Goal: Task Accomplishment & Management: Complete application form

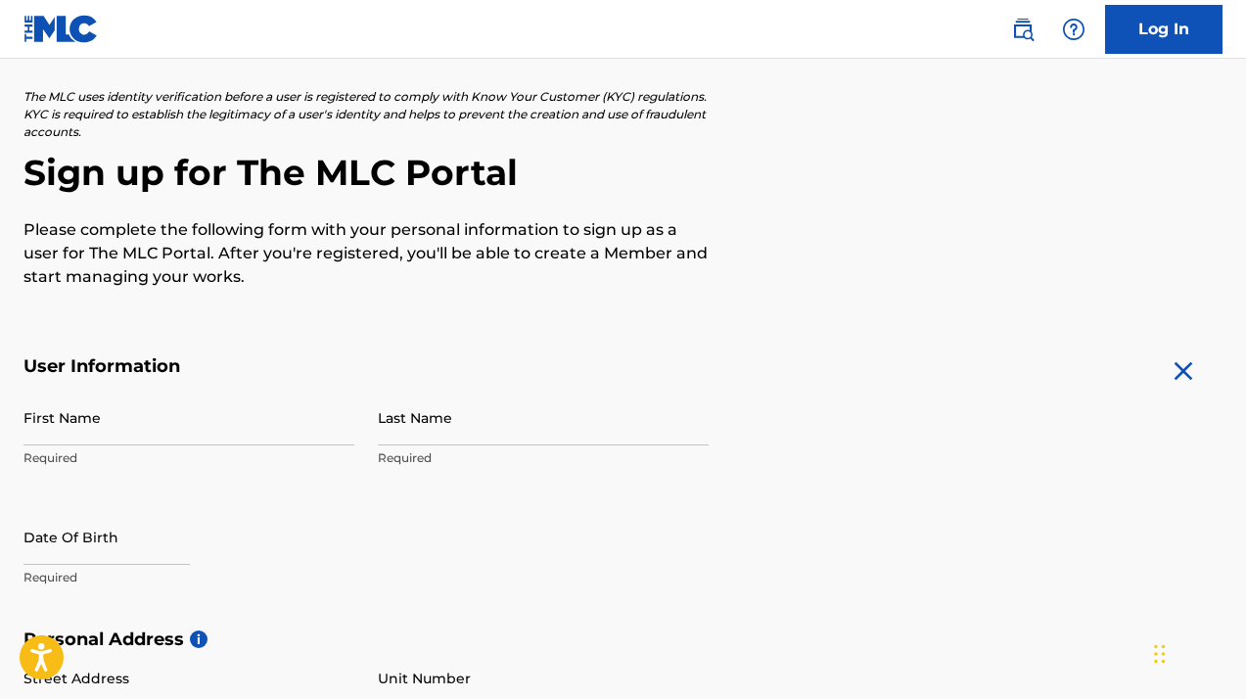
scroll to position [119, 0]
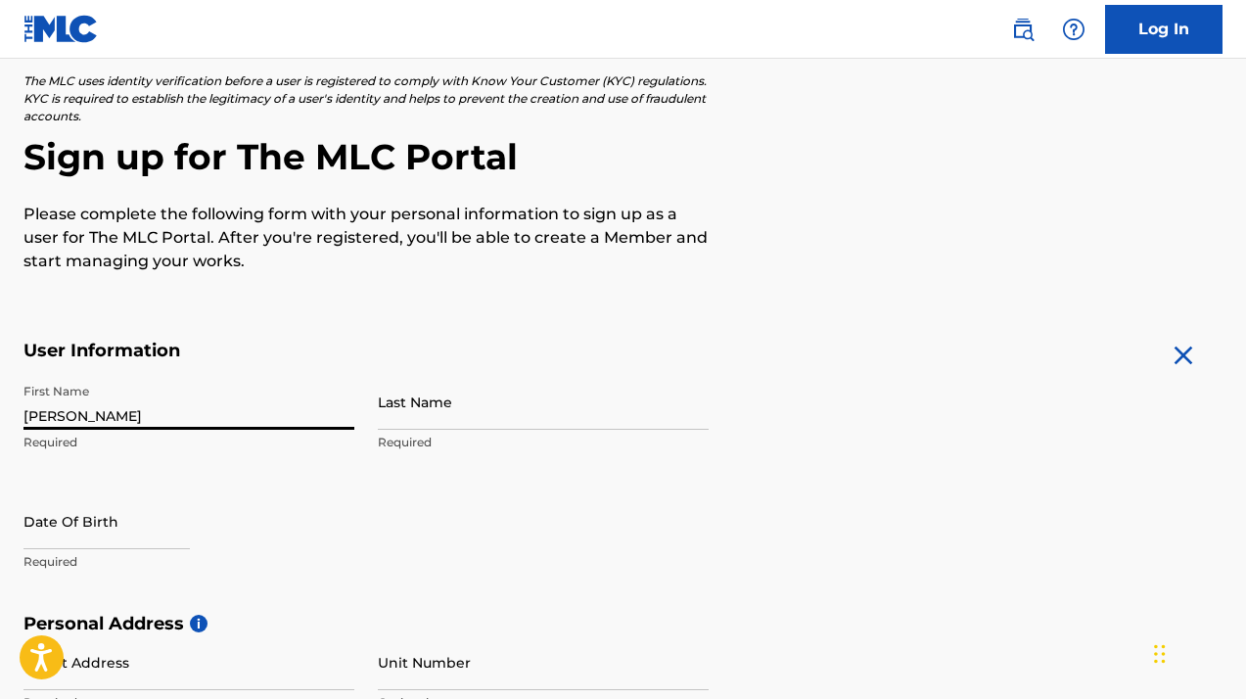
type input "[PERSON_NAME]"
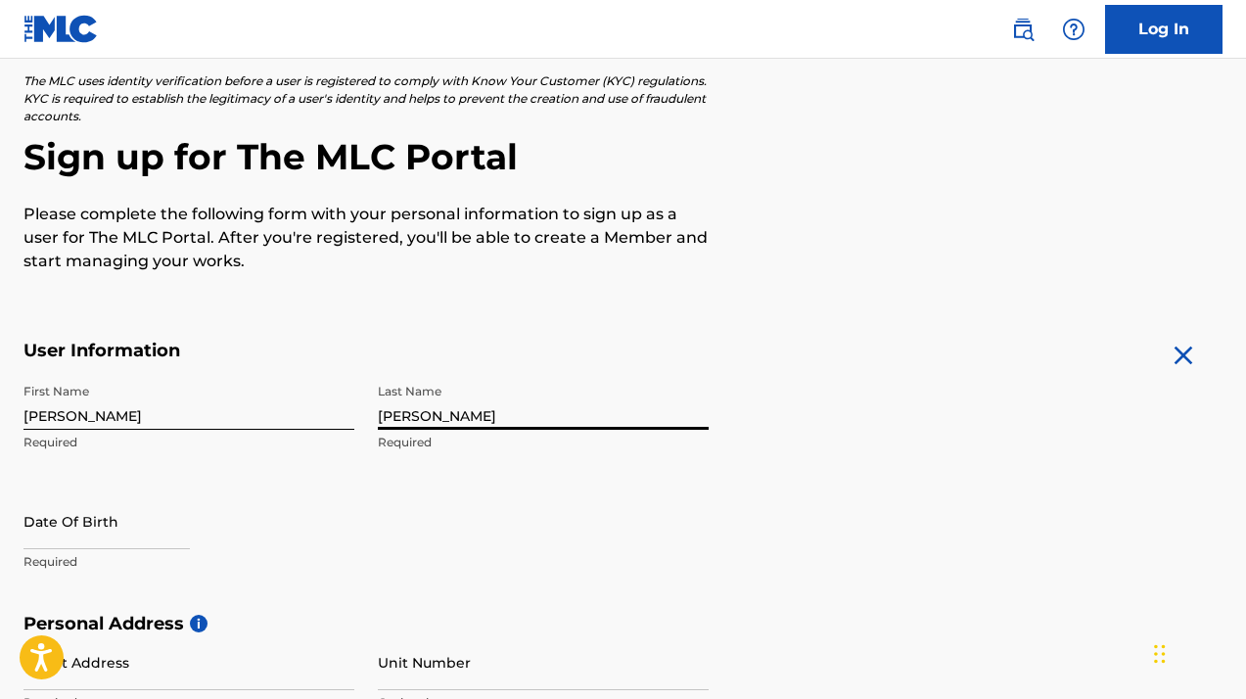
type input "[PERSON_NAME]"
select select "8"
select select "2025"
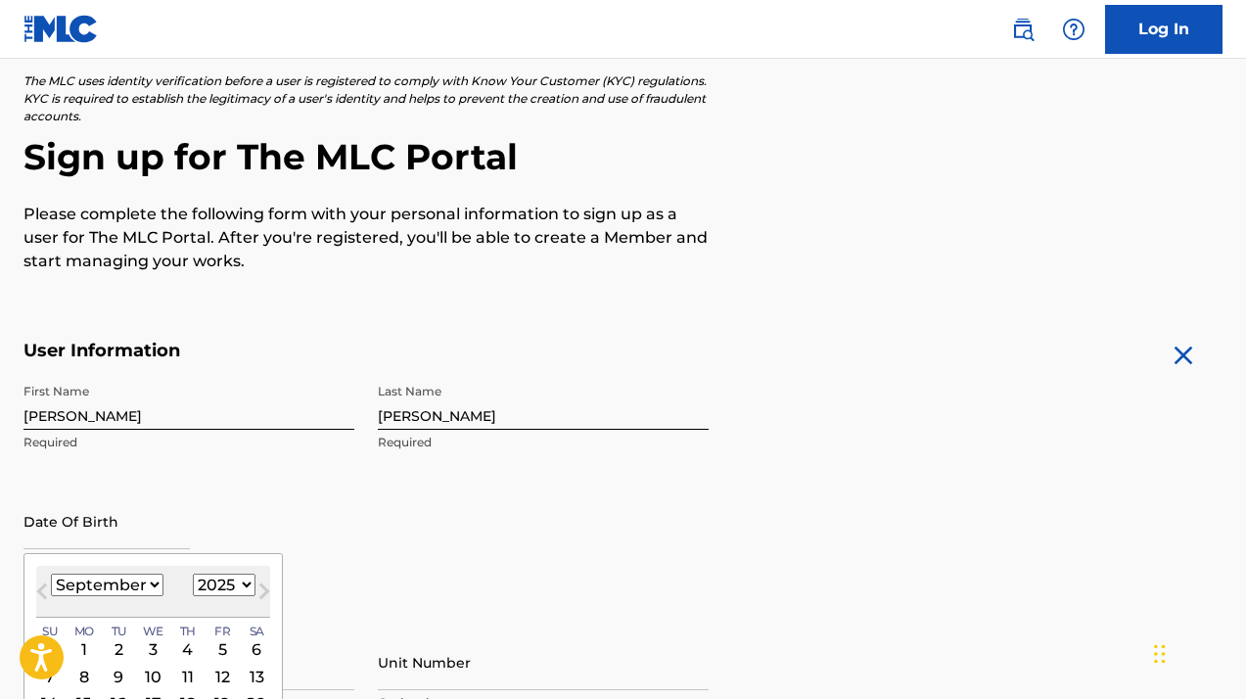
select select "0"
select select "1971"
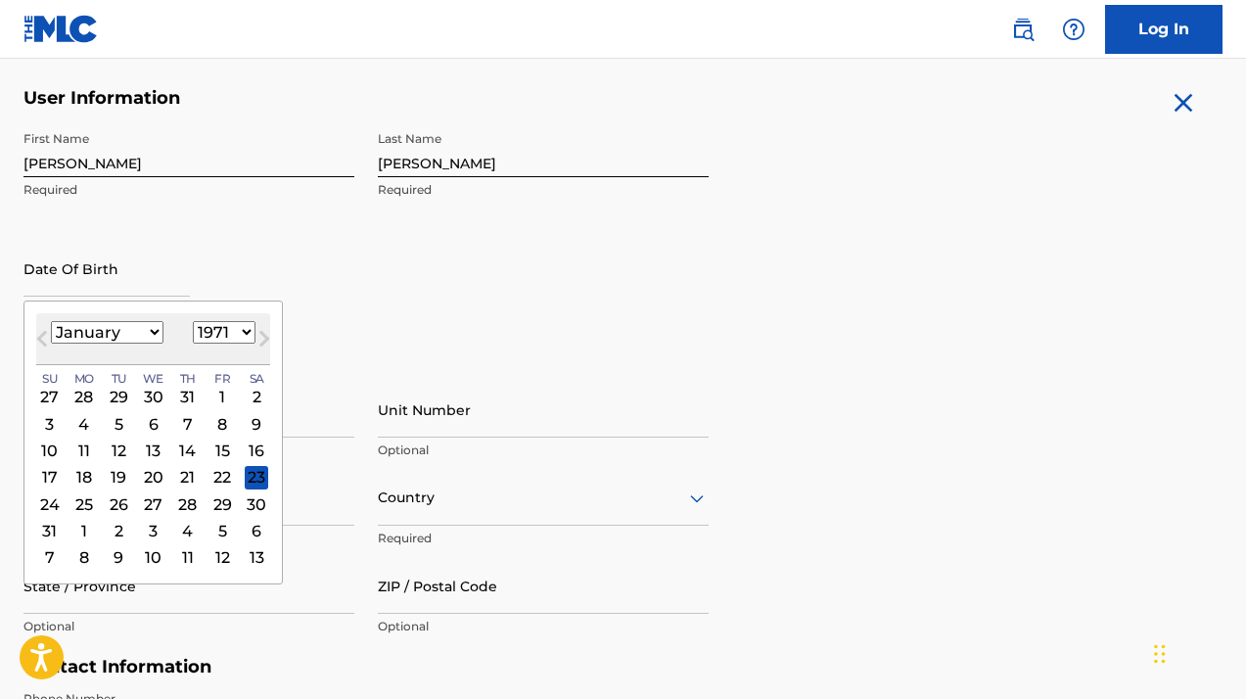
scroll to position [401, 0]
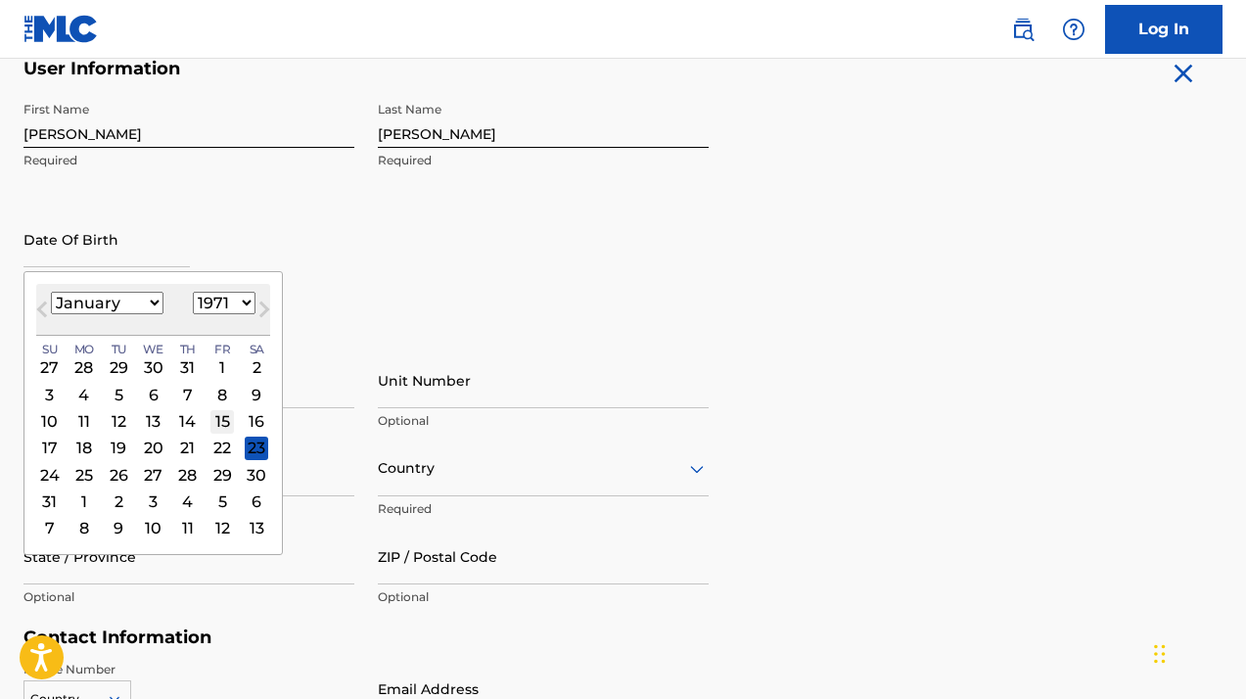
click at [210, 416] on div "15" at bounding box center [221, 420] width 23 height 23
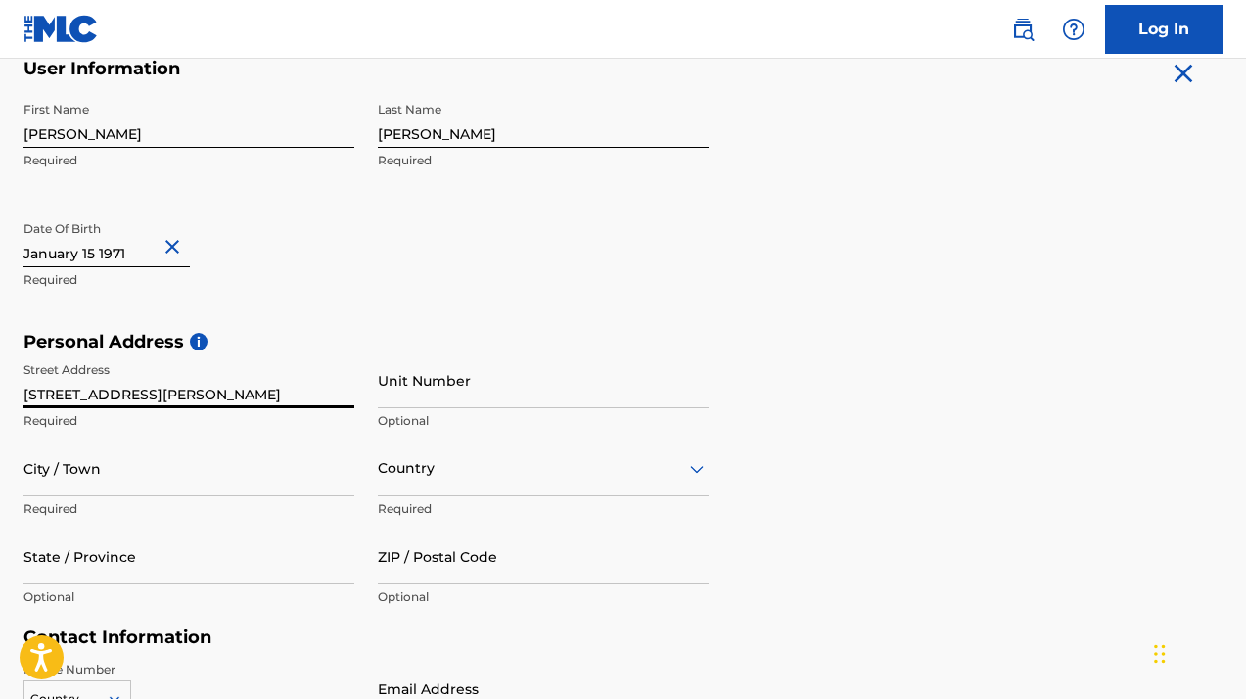
type input "[STREET_ADDRESS][PERSON_NAME]"
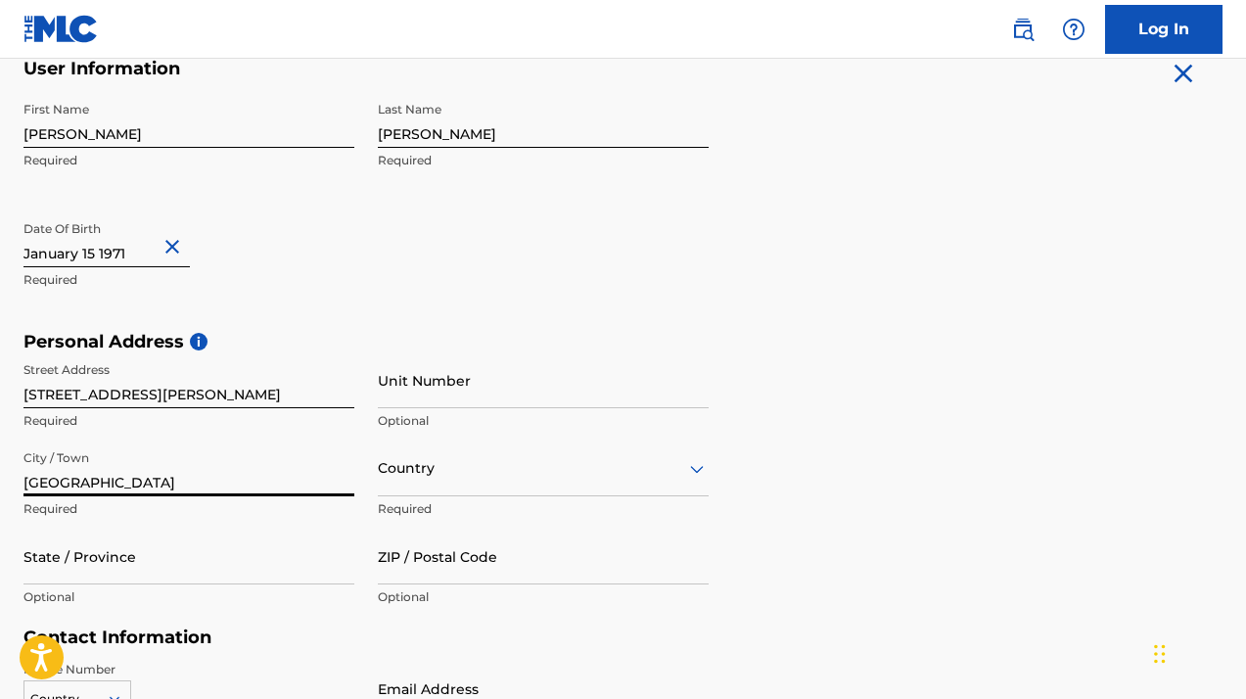
type input "[GEOGRAPHIC_DATA]"
type input "u"
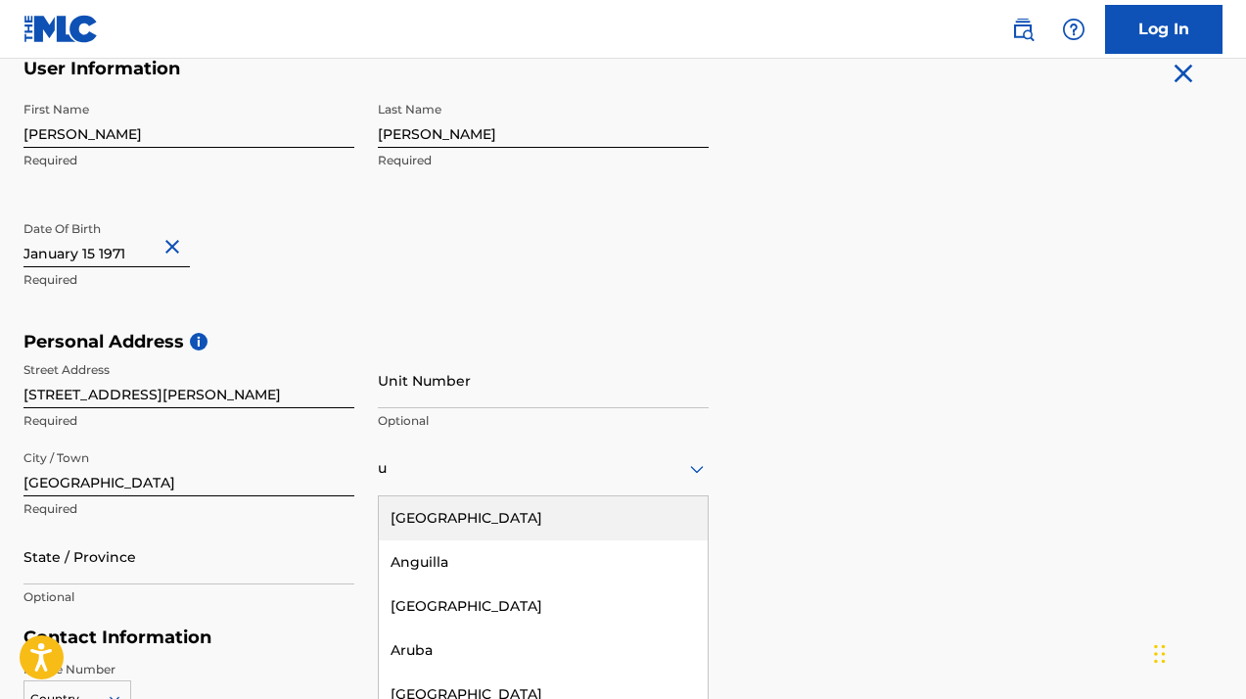
scroll to position [492, 0]
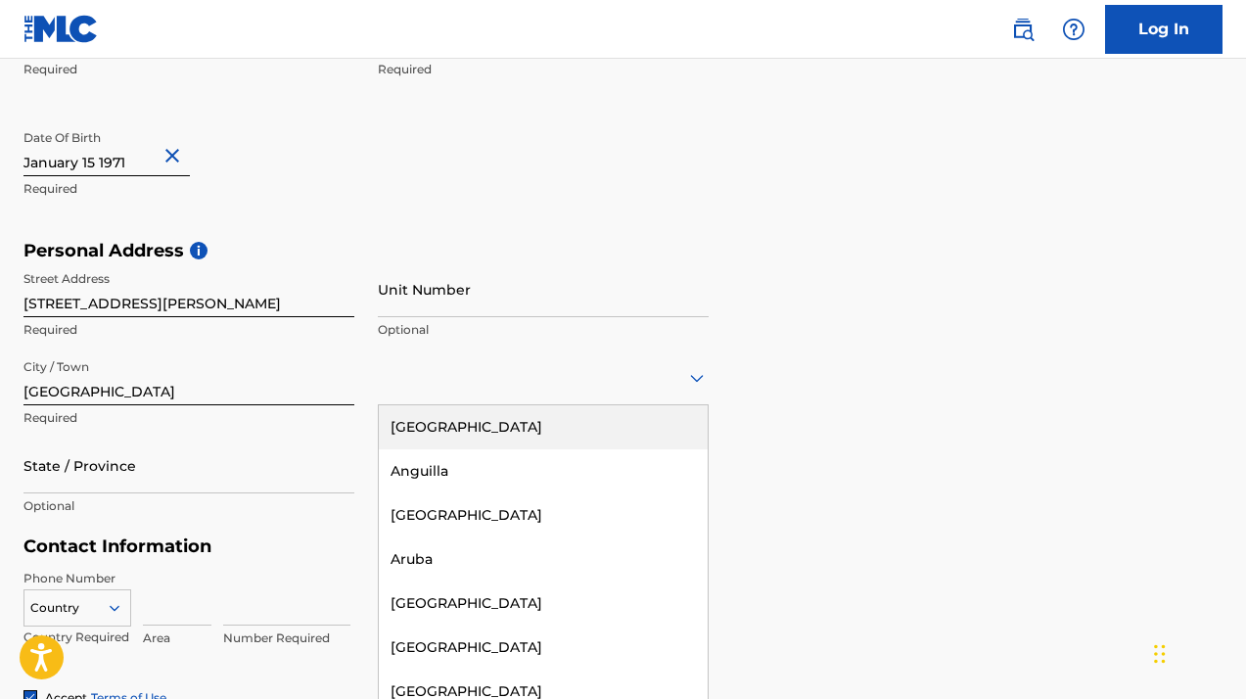
type input "[GEOGRAPHIC_DATA]"
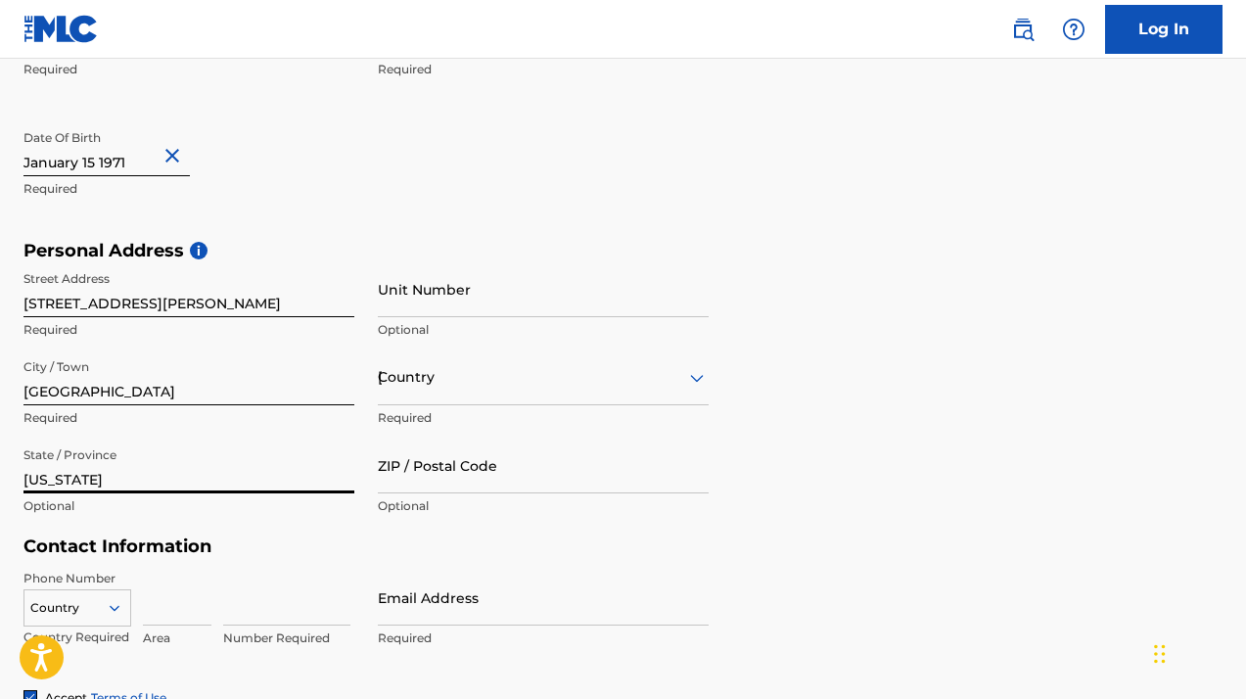
type input "OREGON"
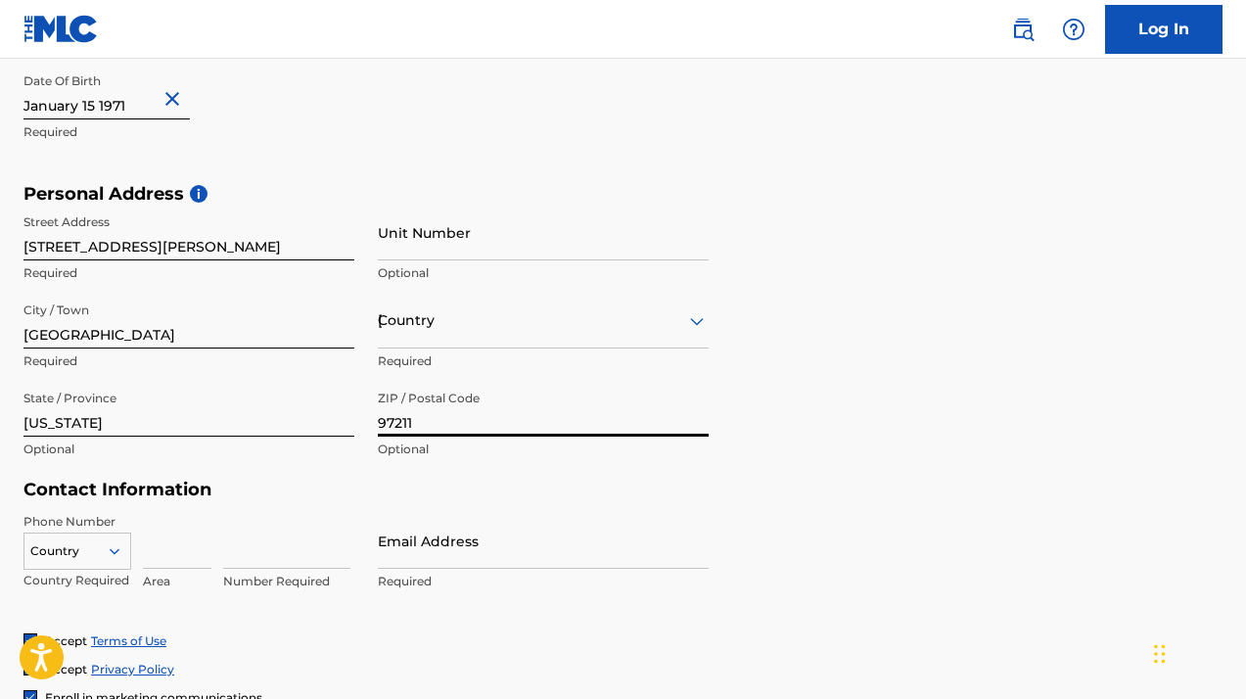
scroll to position [563, 0]
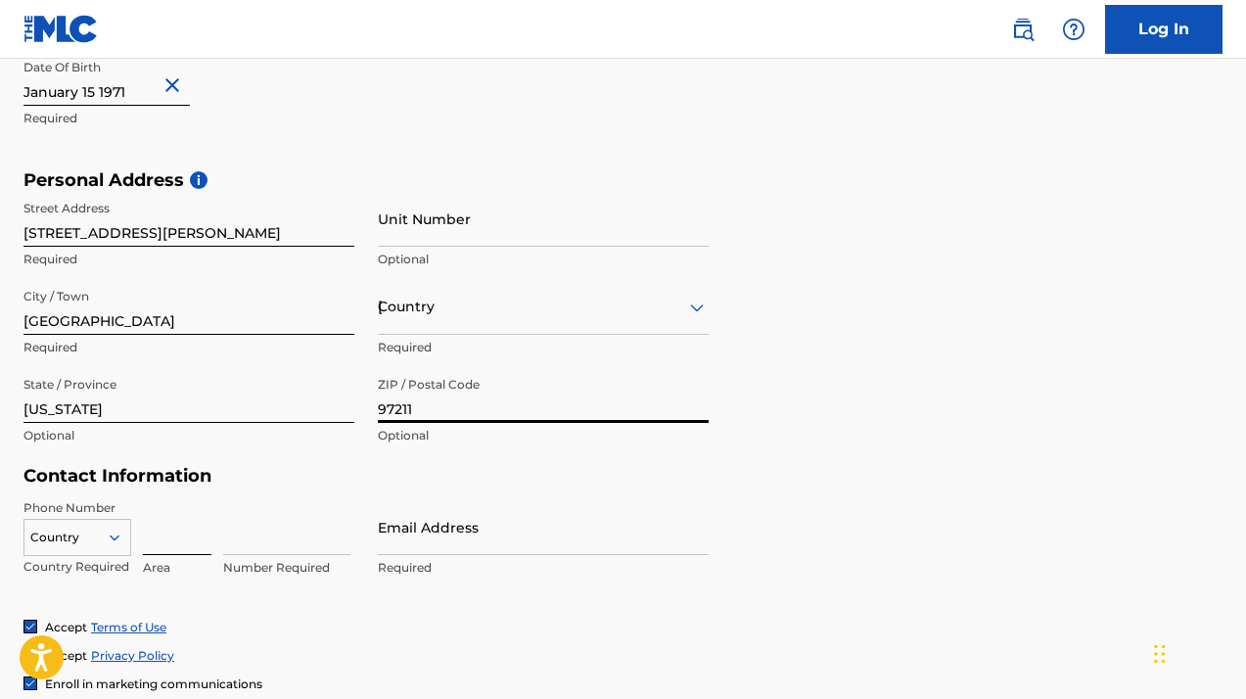
type input "97211"
click at [162, 534] on input at bounding box center [177, 527] width 69 height 56
click at [116, 533] on div "Country" at bounding box center [77, 533] width 108 height 29
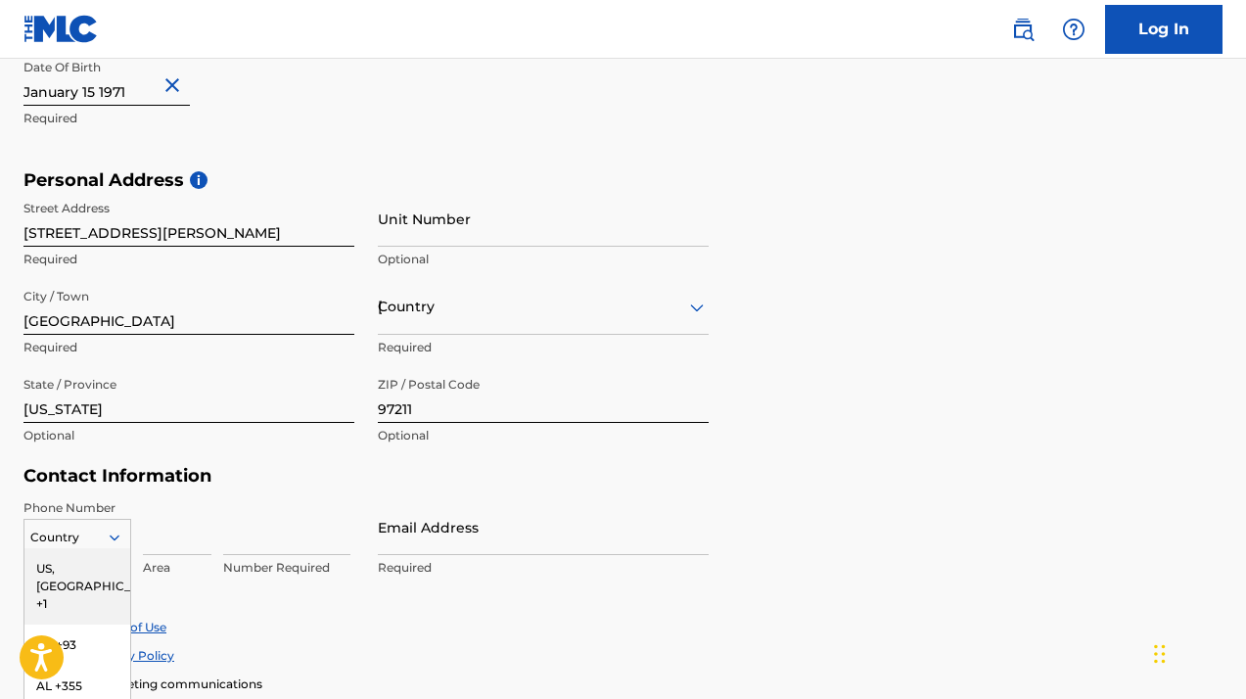
scroll to position [705, 0]
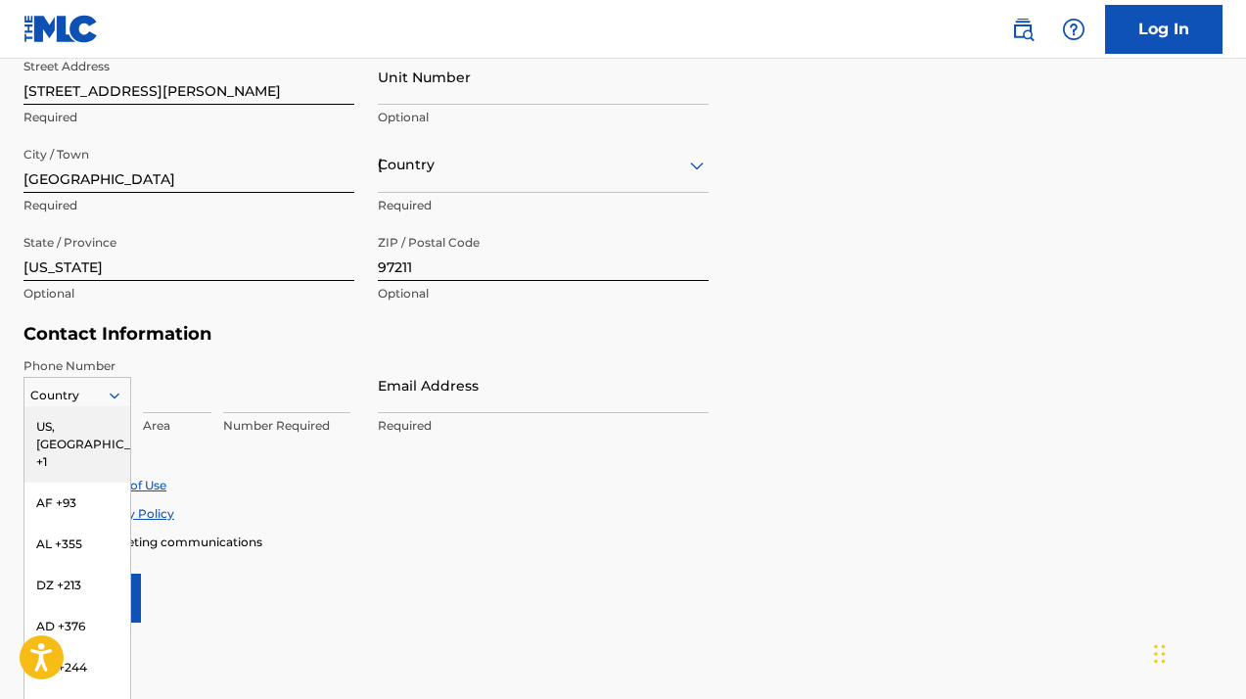
click at [97, 422] on div "US, [GEOGRAPHIC_DATA] +1" at bounding box center [77, 444] width 106 height 76
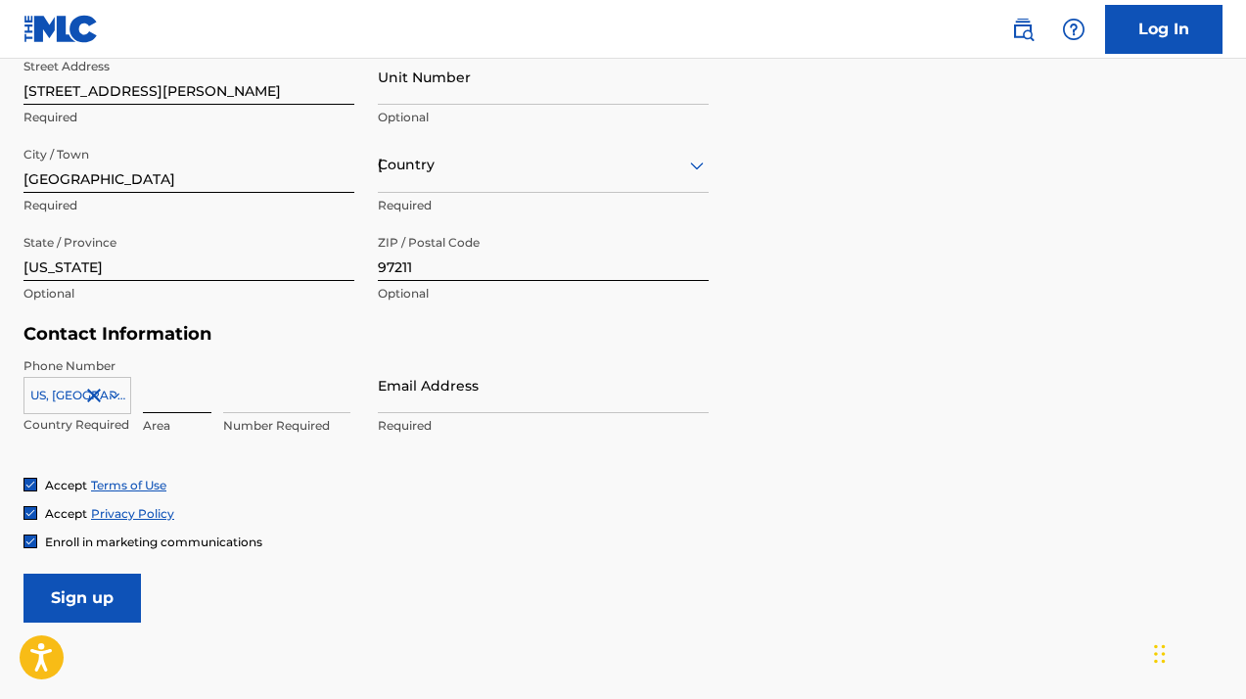
click at [168, 396] on input at bounding box center [177, 385] width 69 height 56
type input "972"
type input "9729777368"
type input "972"
type input "9777368"
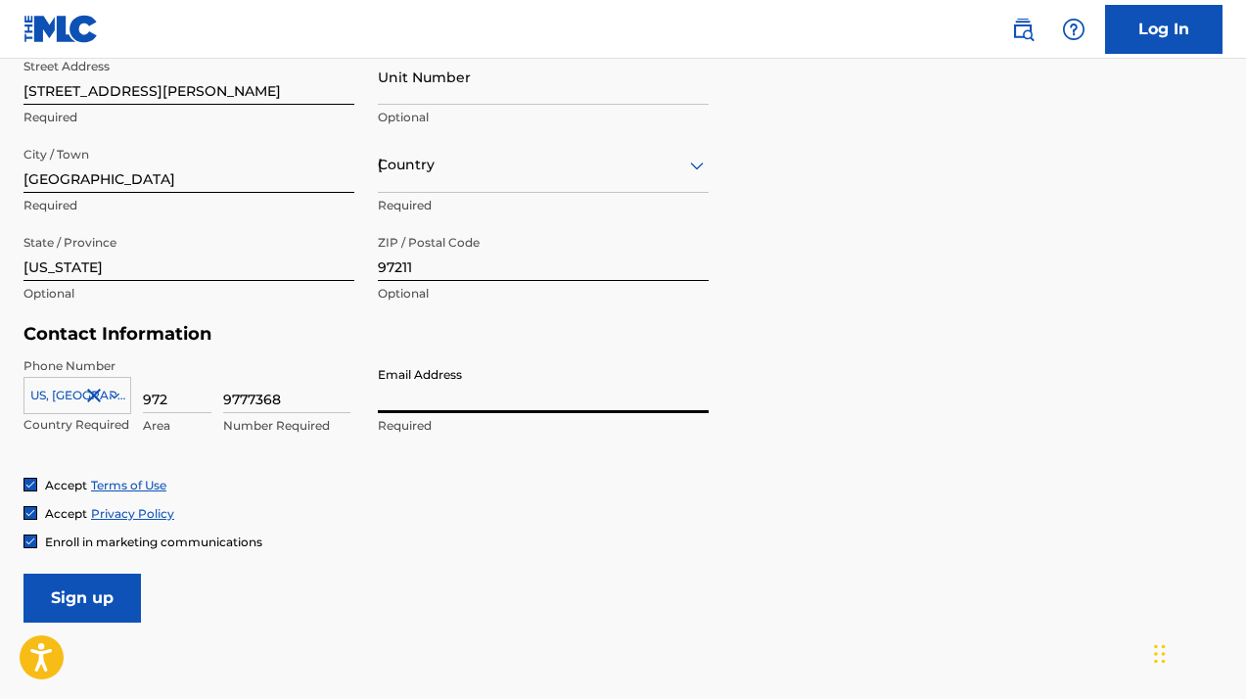
type input "[EMAIL_ADDRESS][DOMAIN_NAME]"
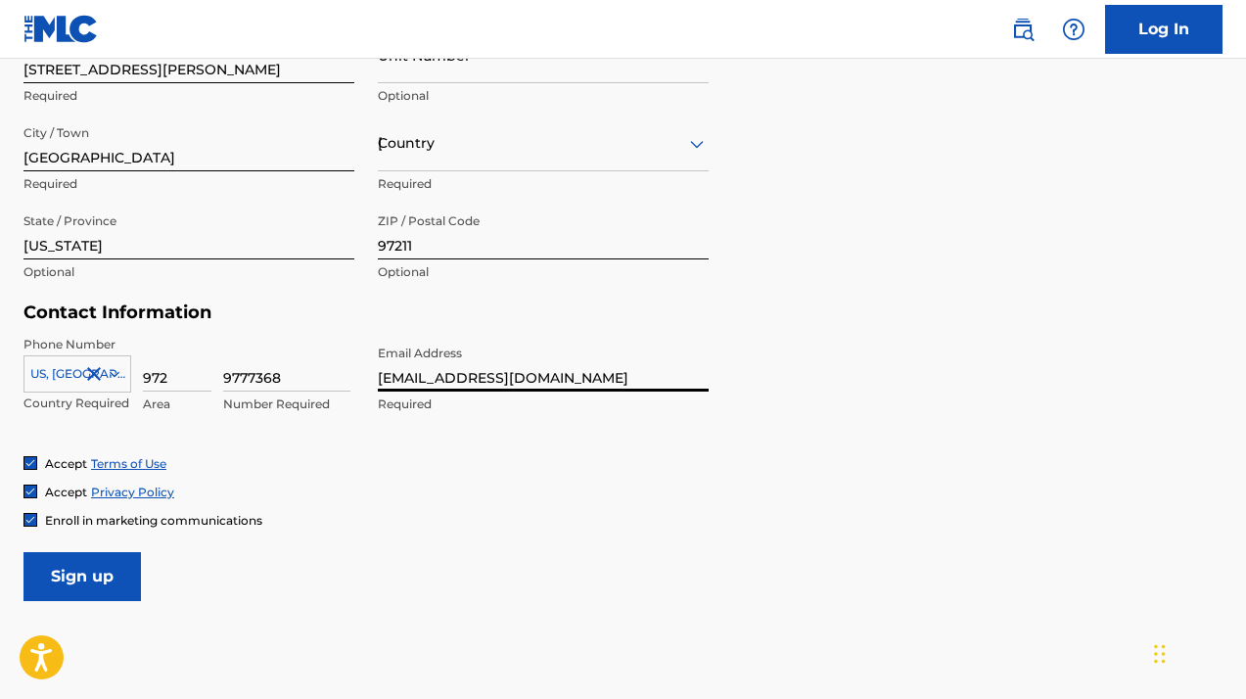
scroll to position [726, 0]
click at [73, 582] on input "Sign up" at bounding box center [81, 576] width 117 height 49
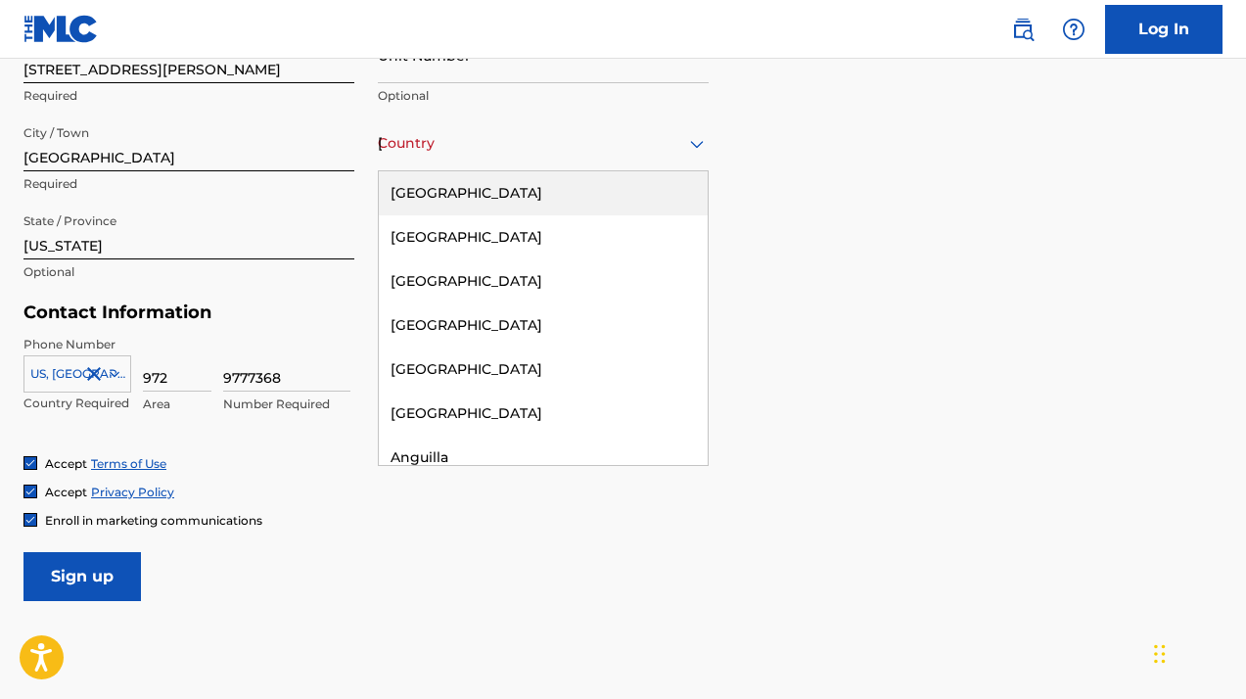
click at [572, 148] on div "[GEOGRAPHIC_DATA]" at bounding box center [543, 143] width 331 height 24
click at [546, 187] on div "[GEOGRAPHIC_DATA]" at bounding box center [543, 193] width 329 height 44
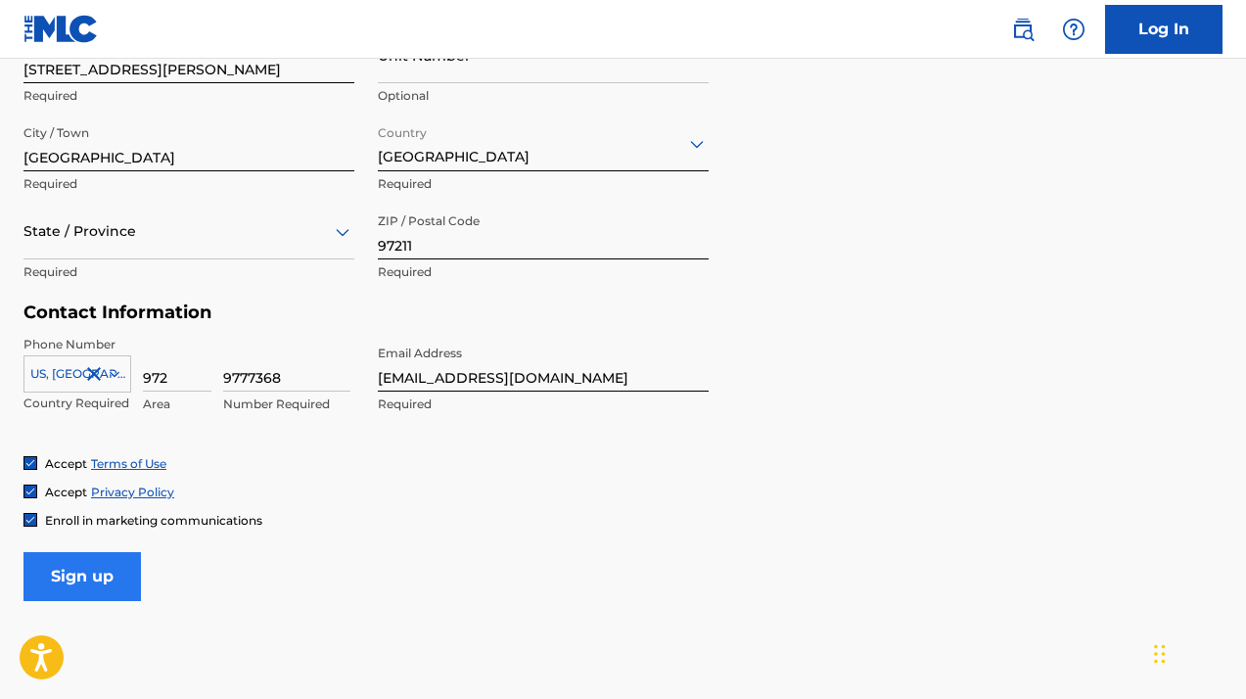
click at [69, 573] on input "Sign up" at bounding box center [81, 576] width 117 height 49
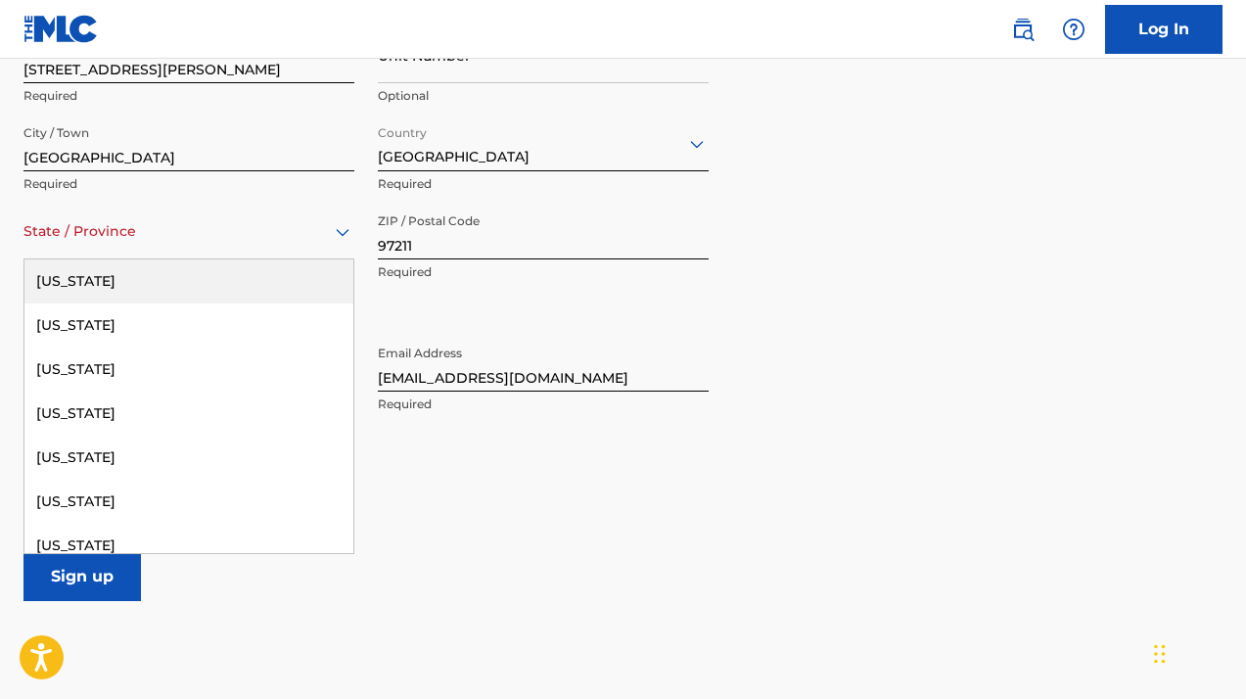
click at [175, 239] on div at bounding box center [188, 231] width 331 height 24
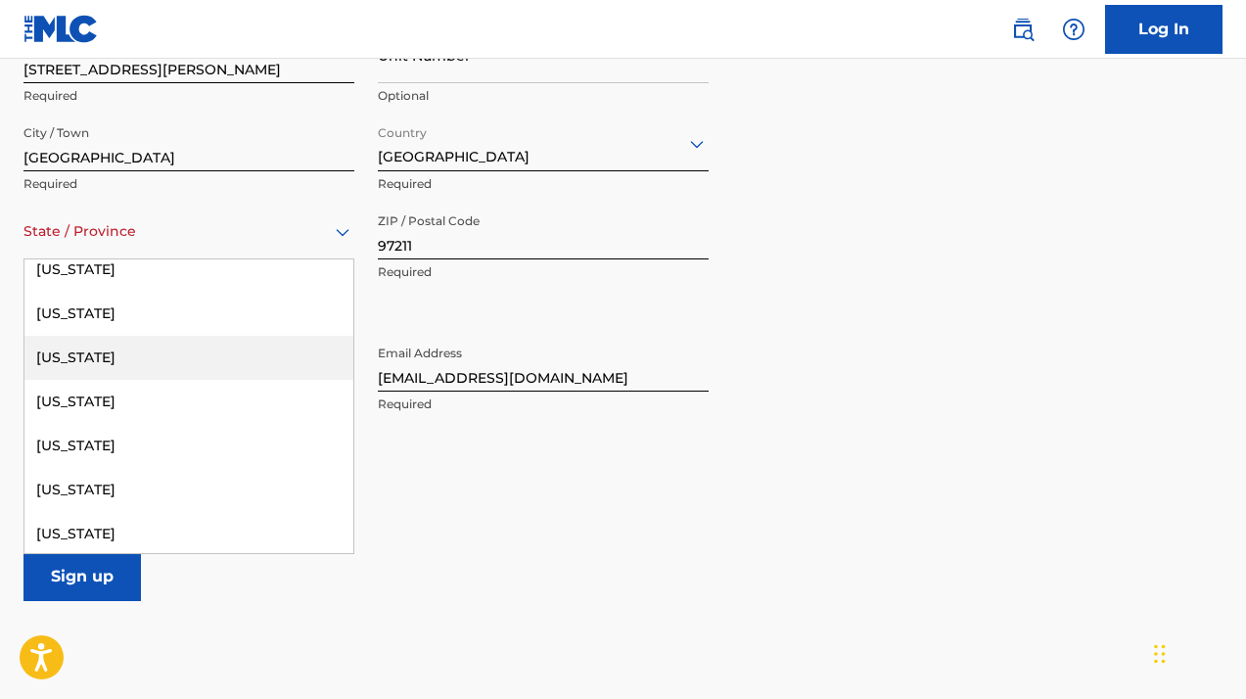
scroll to position [1563, 0]
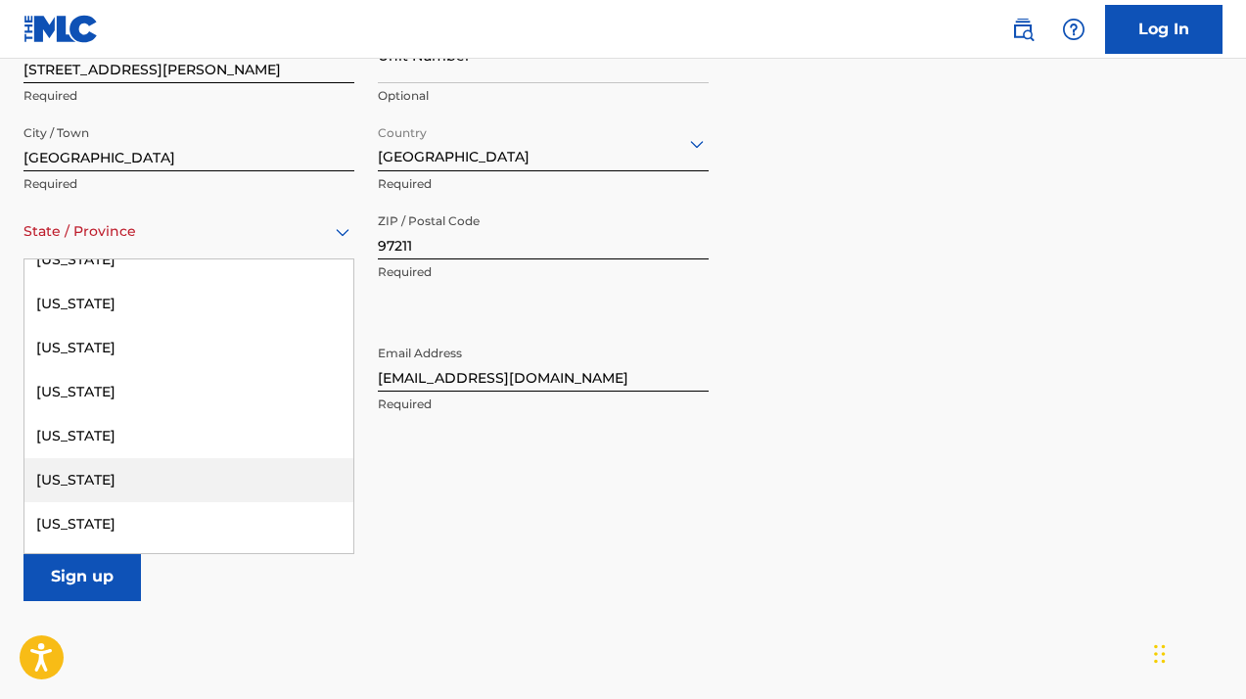
click at [140, 477] on div "[US_STATE]" at bounding box center [188, 480] width 329 height 44
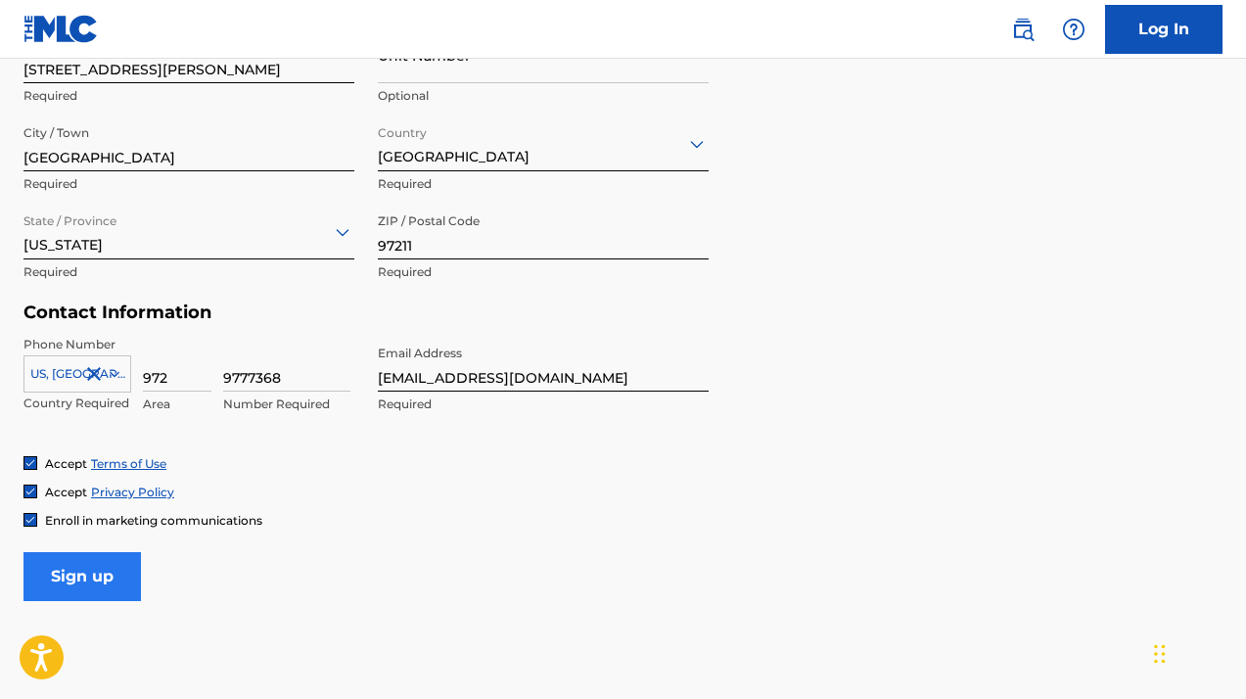
click at [87, 575] on input "Sign up" at bounding box center [81, 576] width 117 height 49
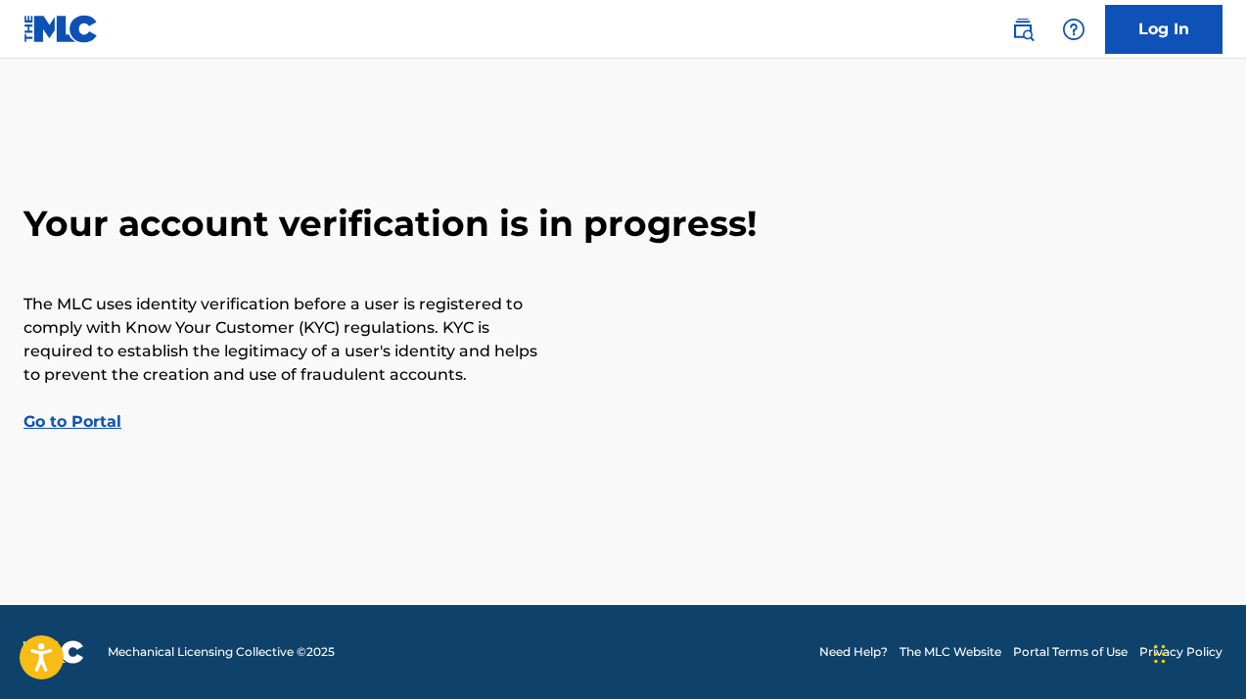
click at [54, 421] on link "Go to Portal" at bounding box center [72, 421] width 98 height 19
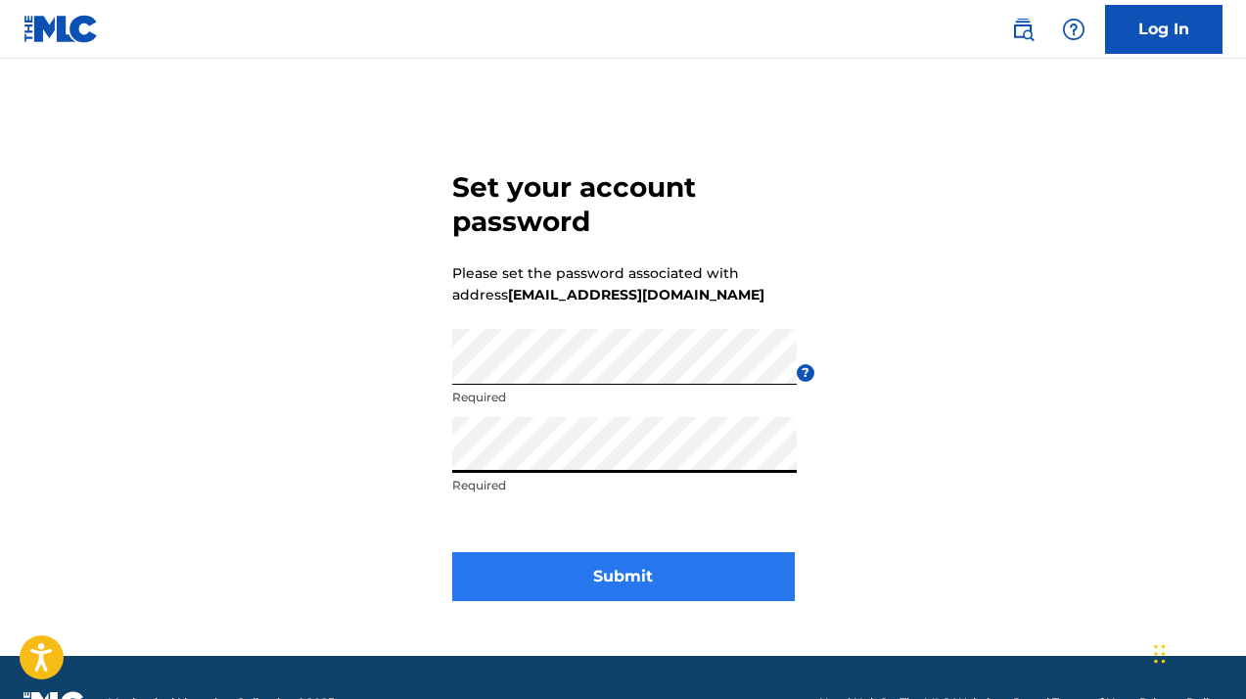
click at [624, 576] on button "Submit" at bounding box center [623, 576] width 343 height 49
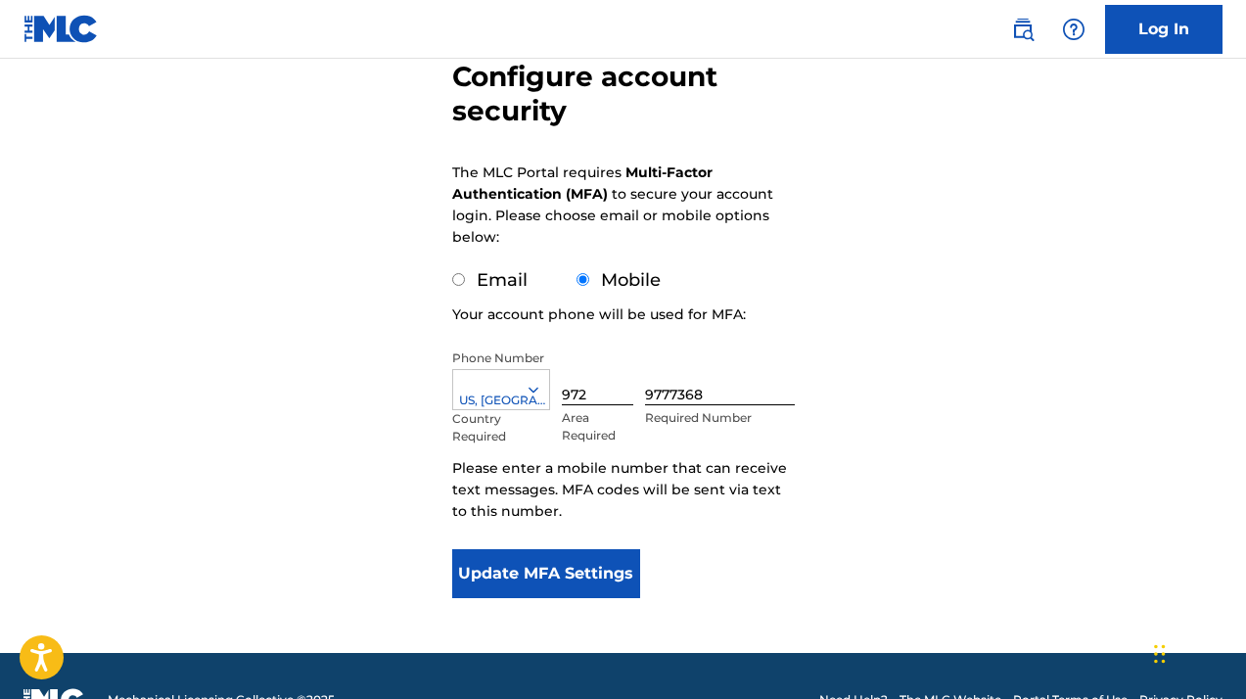
scroll to position [216, 0]
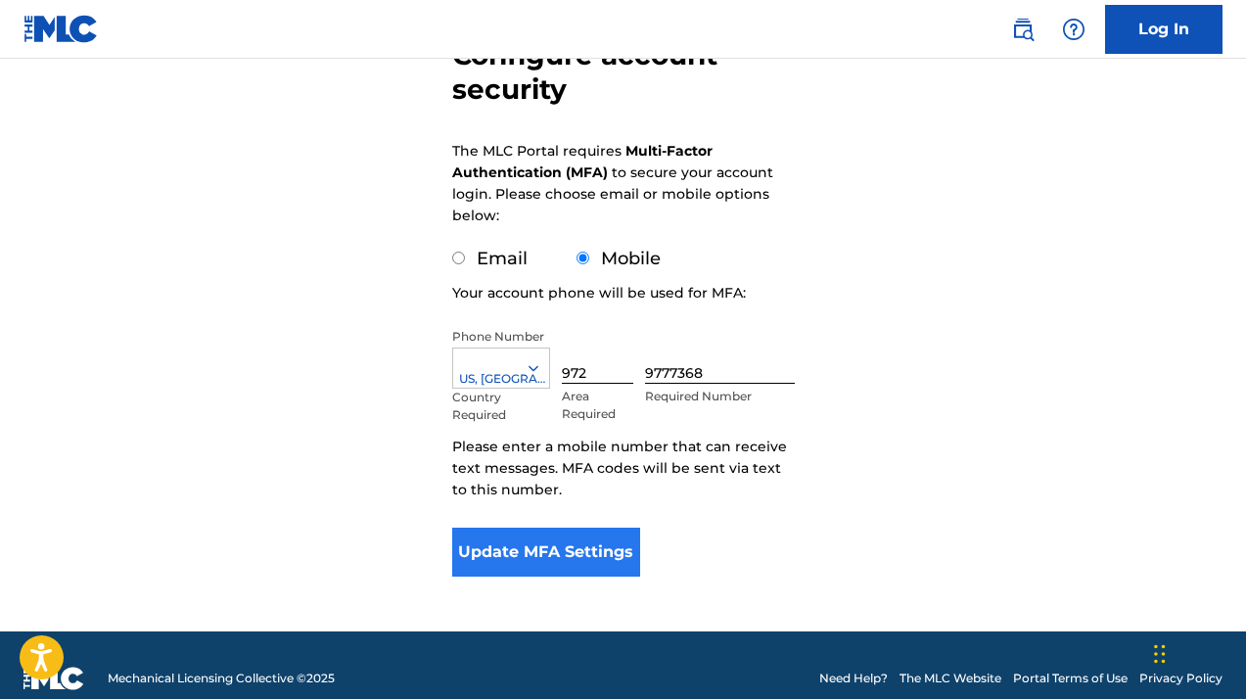
click at [560, 561] on button "Update MFA Settings" at bounding box center [546, 551] width 189 height 49
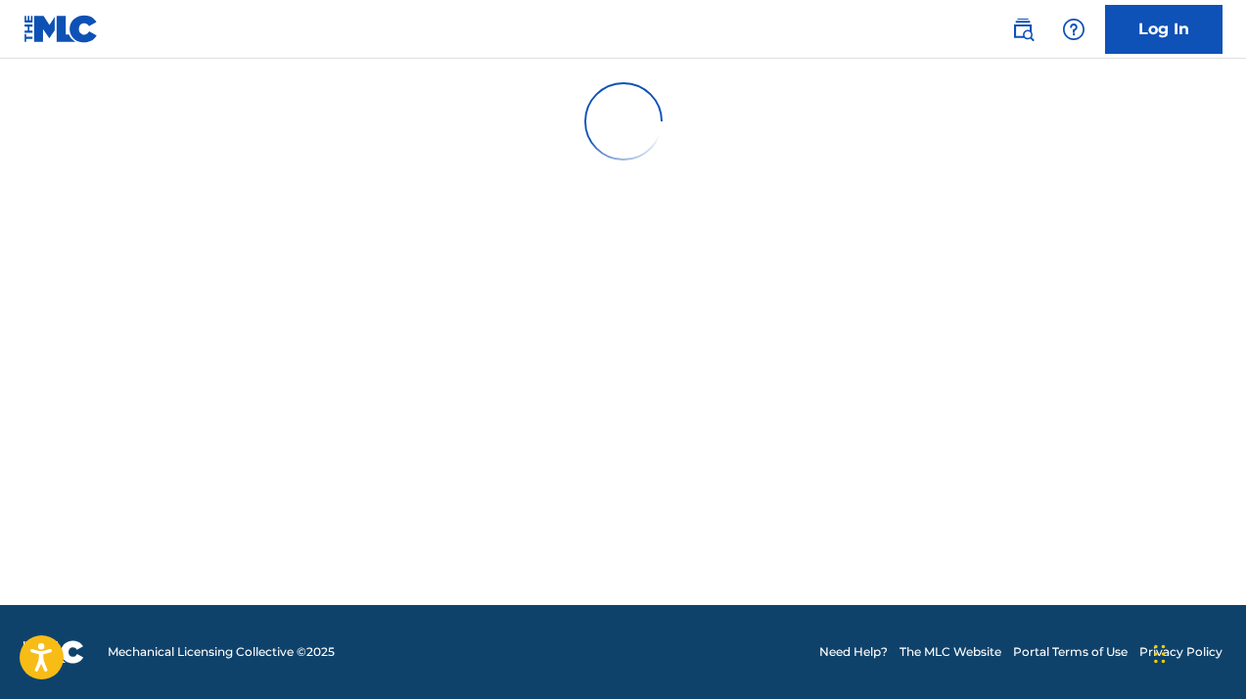
scroll to position [0, 0]
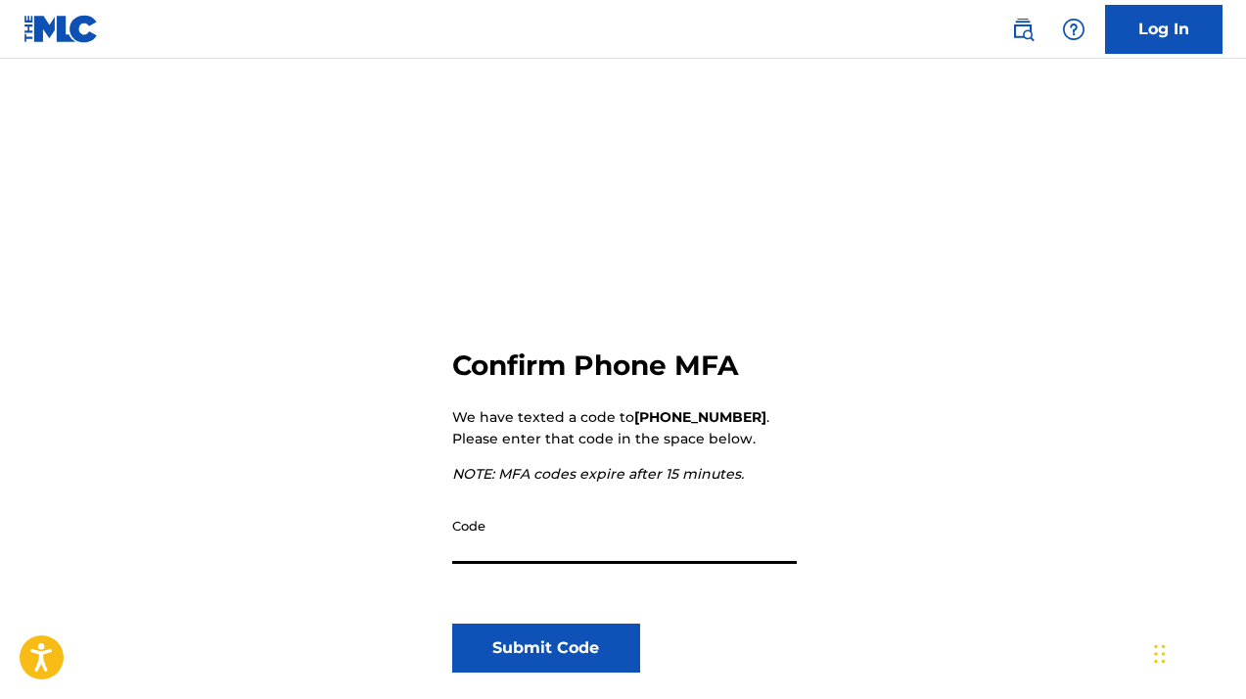
click at [558, 549] on input "Code" at bounding box center [624, 536] width 344 height 56
type input "392713"
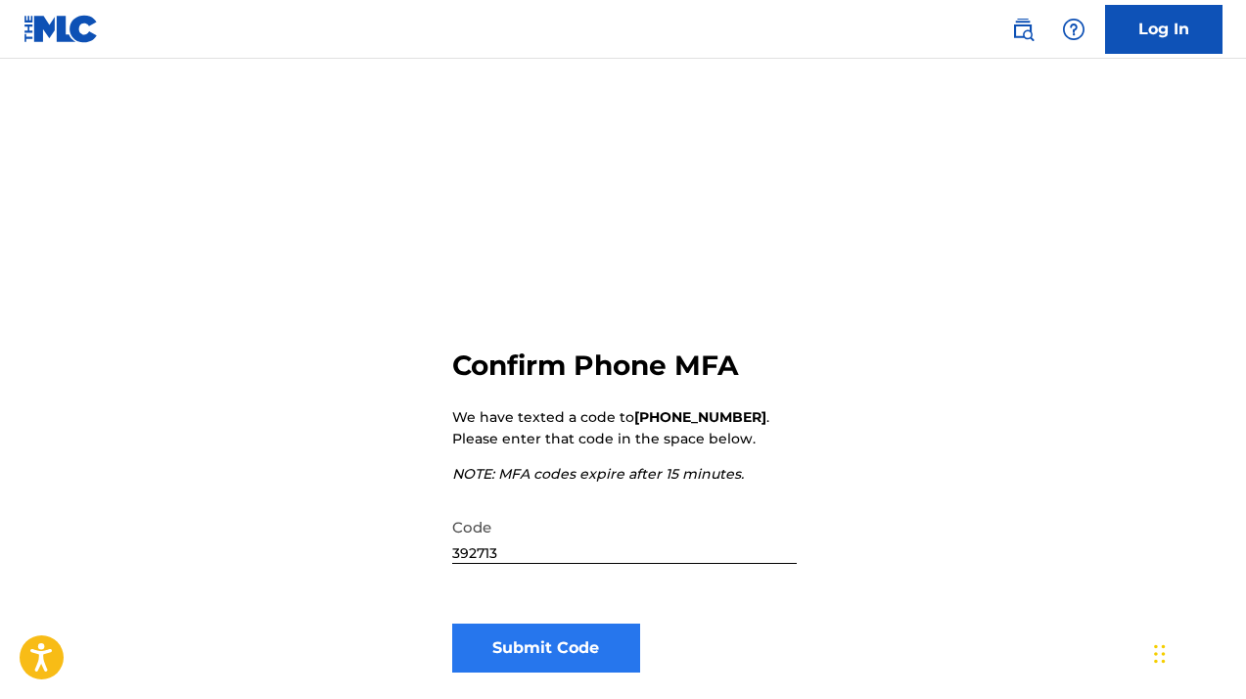
click at [516, 643] on button "Submit Code" at bounding box center [546, 647] width 189 height 49
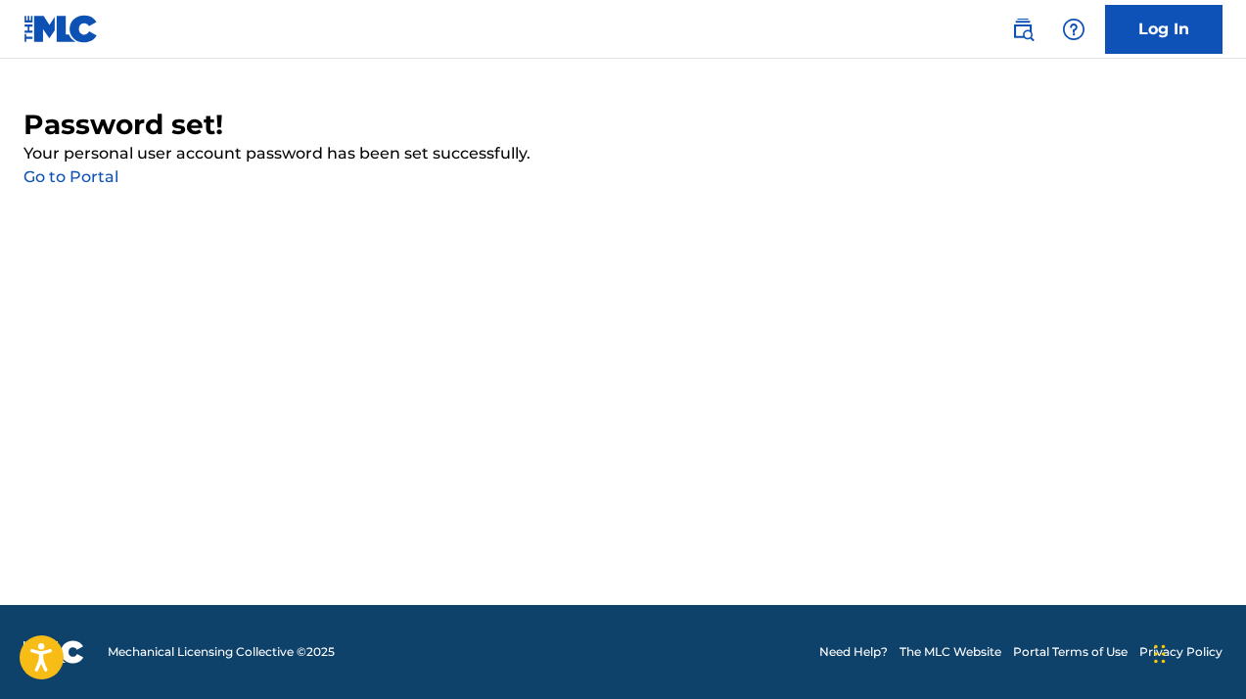
click at [77, 179] on link "Go to Portal" at bounding box center [70, 176] width 95 height 19
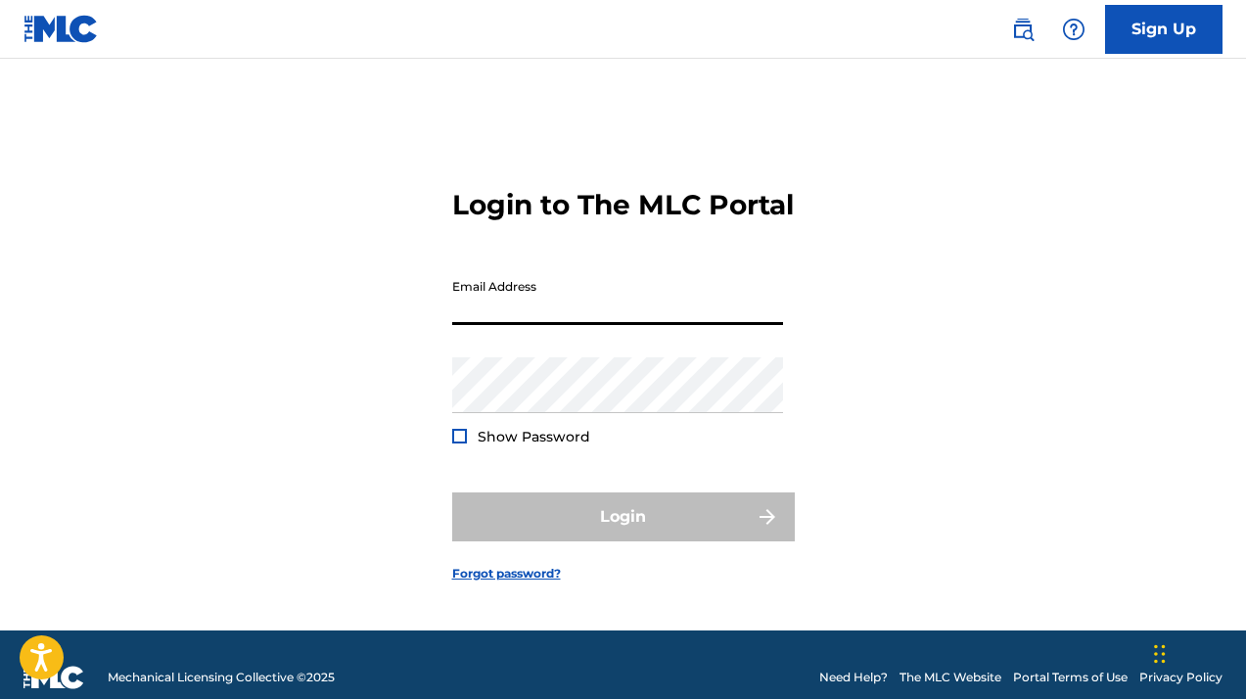
type input "[EMAIL_ADDRESS][DOMAIN_NAME]"
click at [622, 533] on button "Login" at bounding box center [623, 516] width 343 height 49
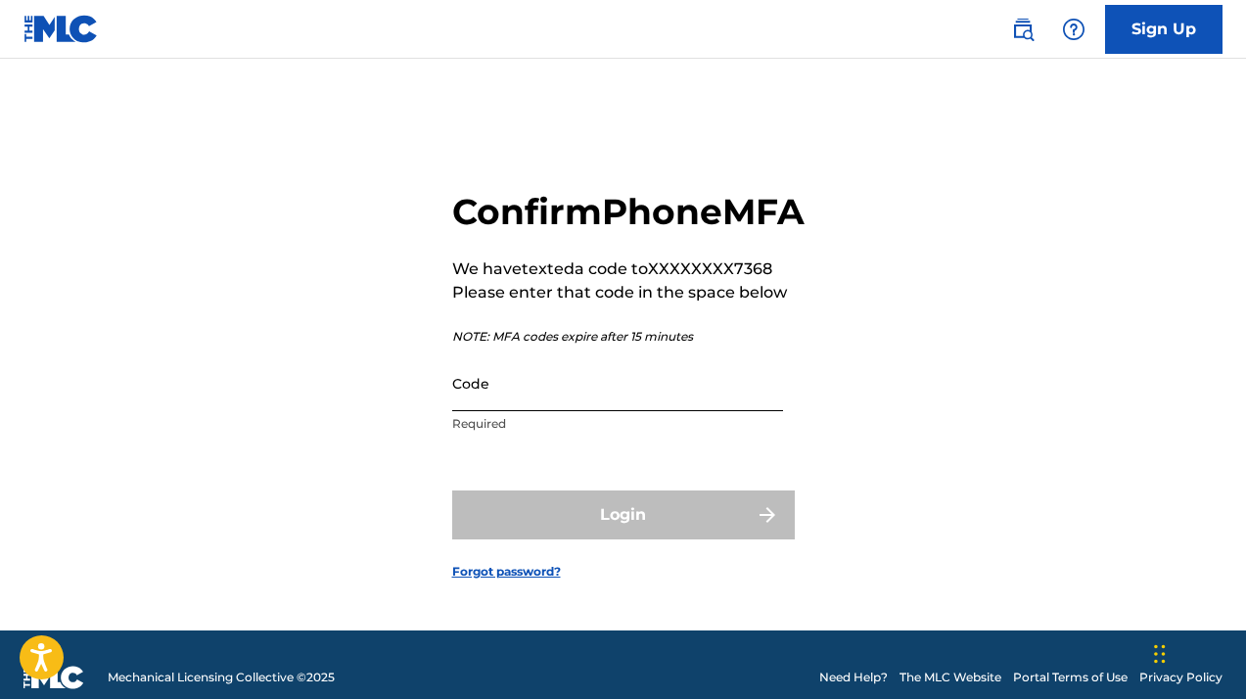
click at [488, 411] on input "Code" at bounding box center [617, 383] width 331 height 56
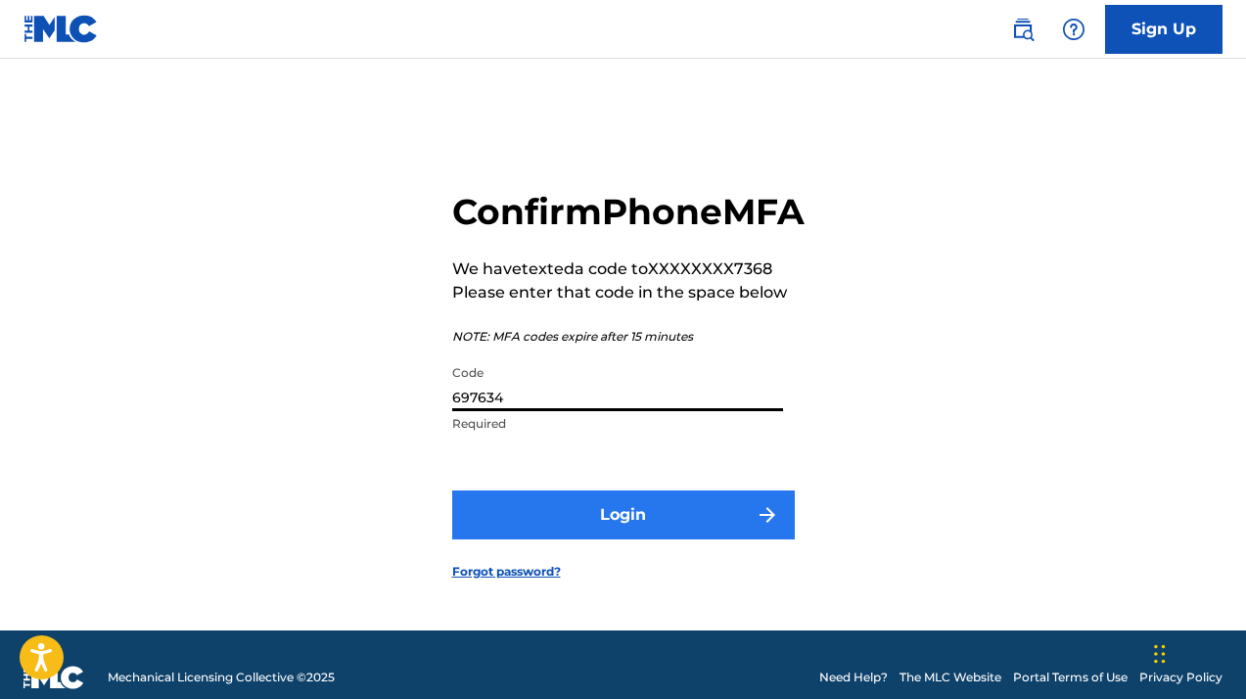
type input "697634"
click at [554, 539] on button "Login" at bounding box center [623, 514] width 343 height 49
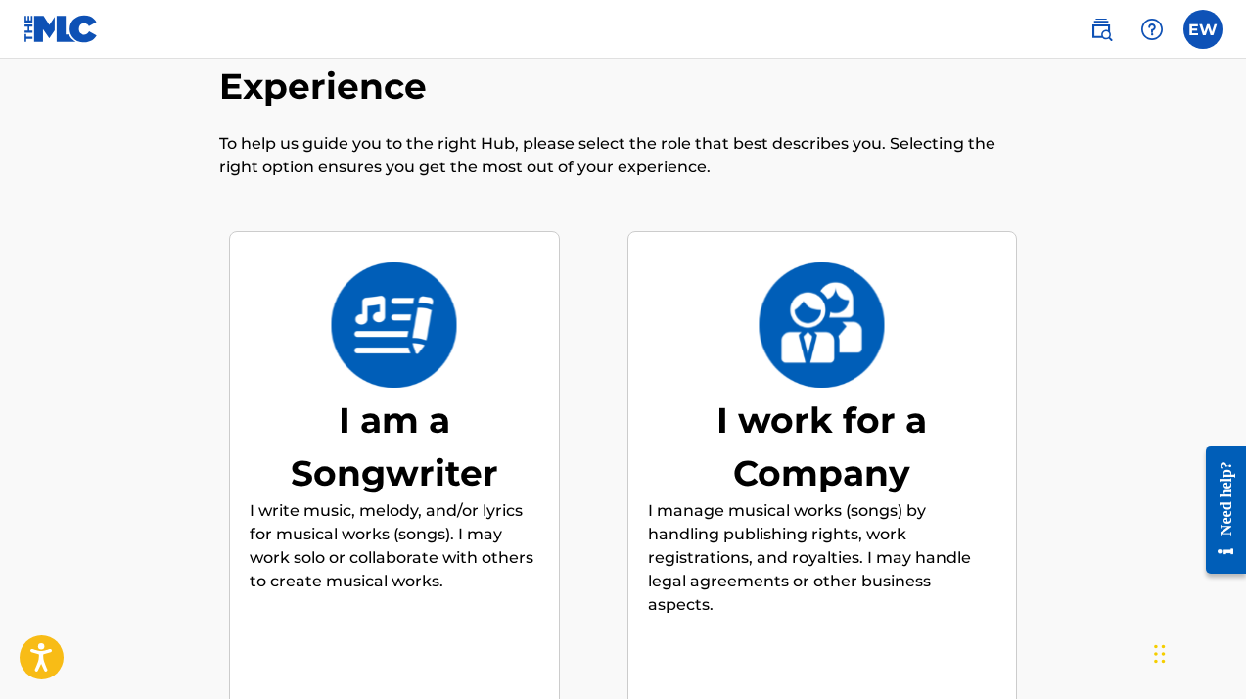
click at [452, 499] on p "I write music, melody, and/or lyrics for musical works (songs). I may work solo…" at bounding box center [395, 546] width 290 height 94
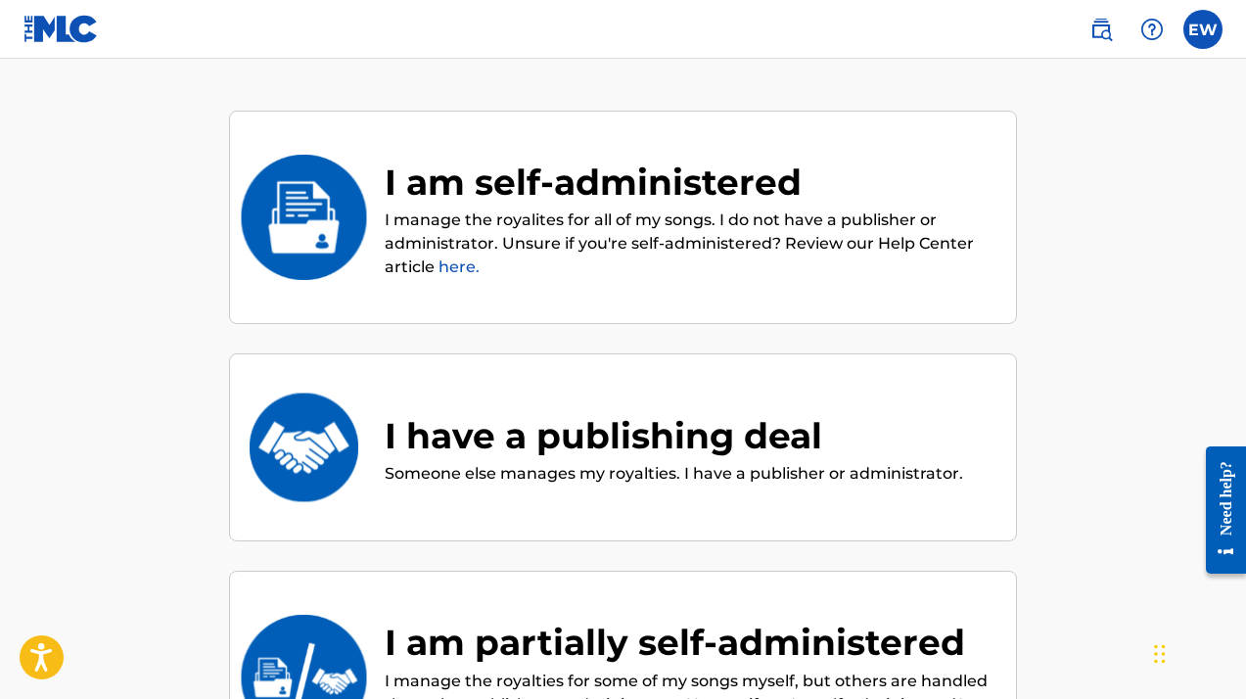
scroll to position [207, 0]
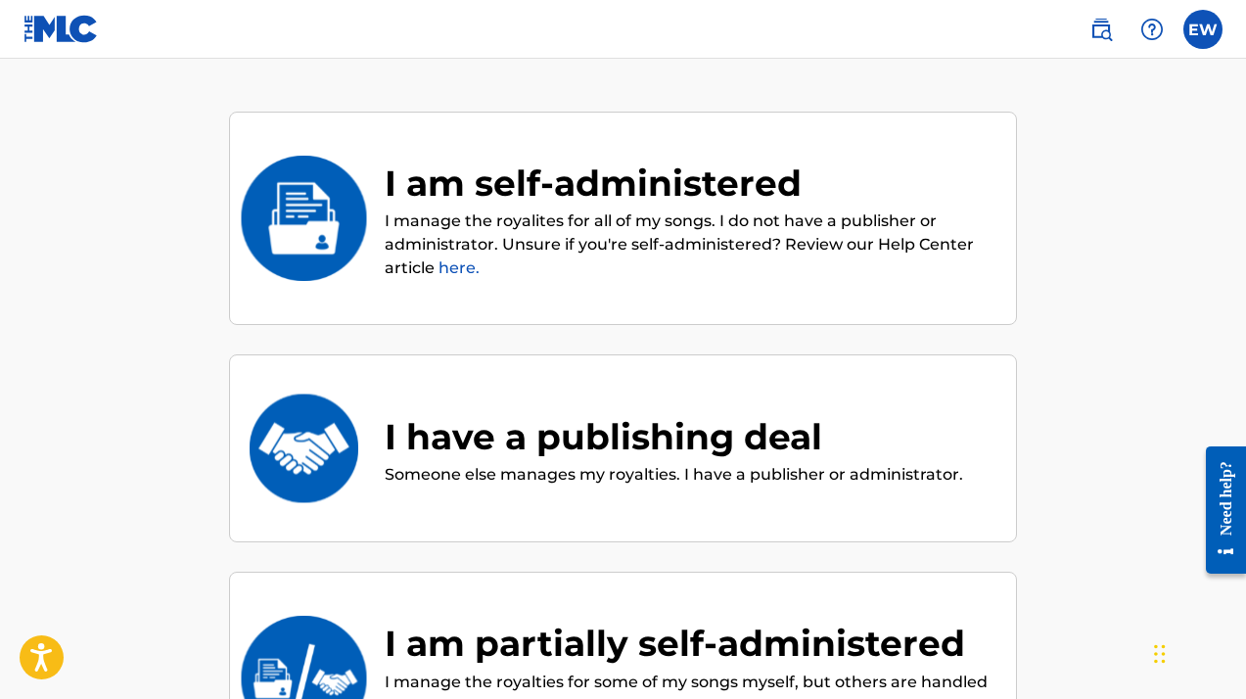
click at [458, 258] on link "here." at bounding box center [458, 267] width 41 height 19
click at [677, 160] on div "I am self-administered" at bounding box center [691, 183] width 612 height 53
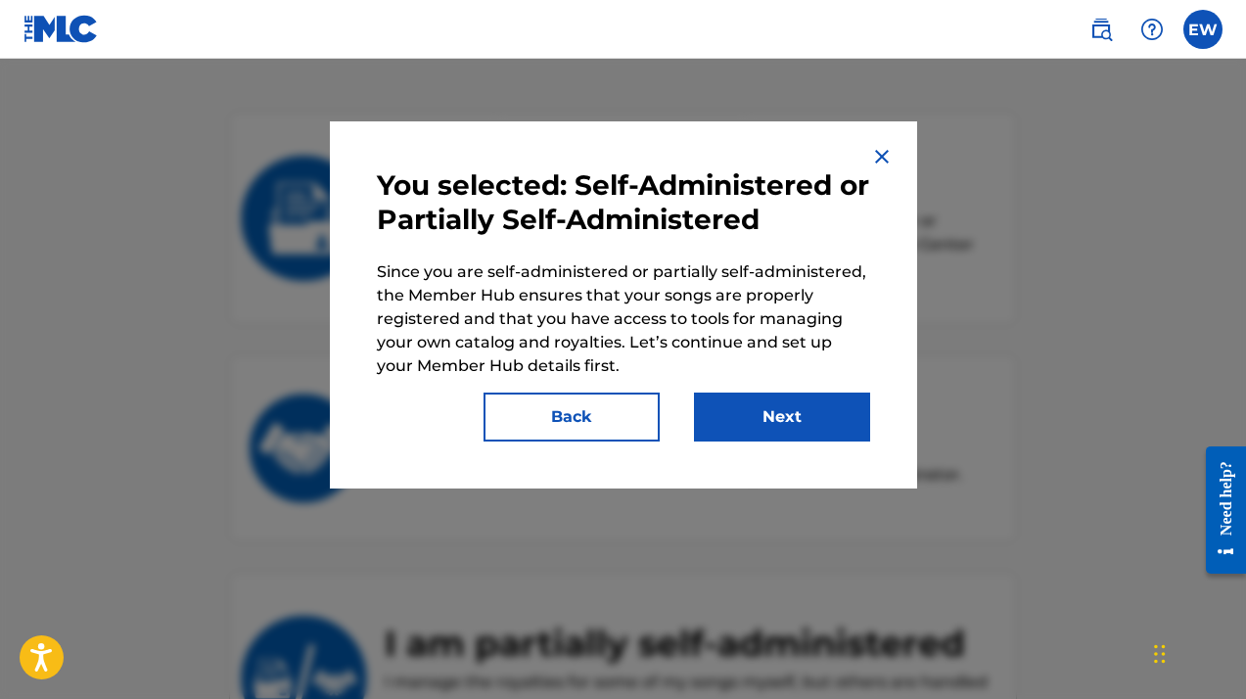
scroll to position [203, 0]
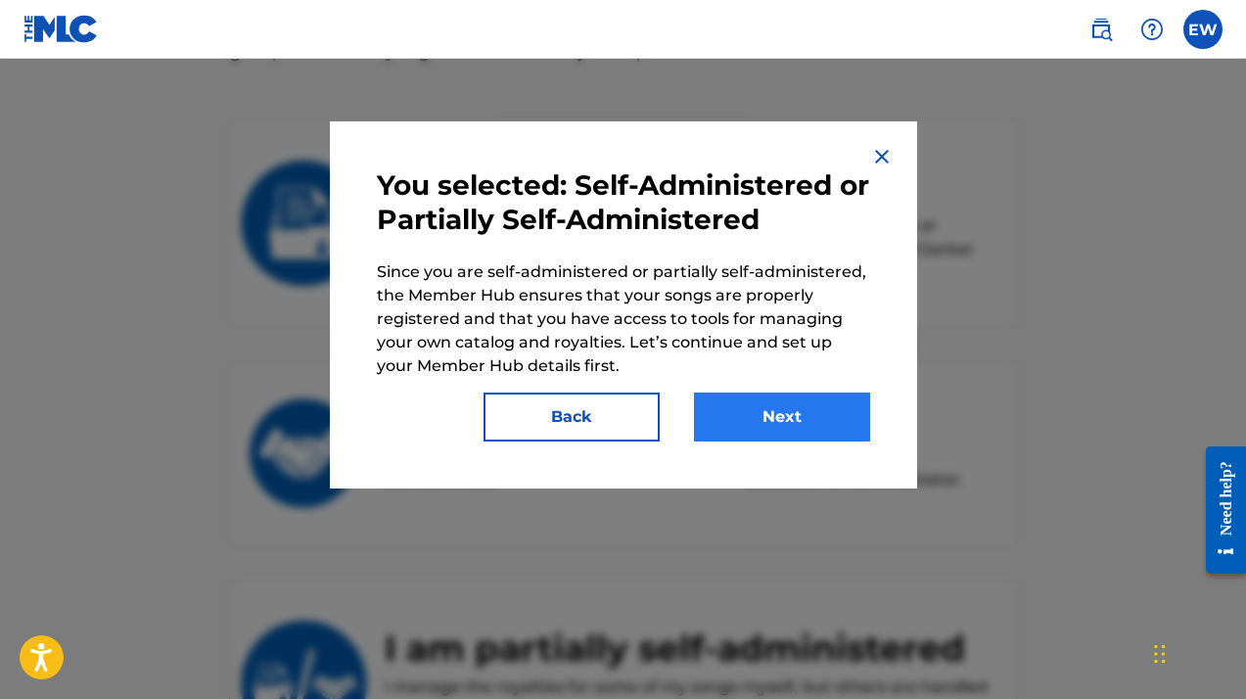
click at [764, 422] on button "Next" at bounding box center [782, 416] width 176 height 49
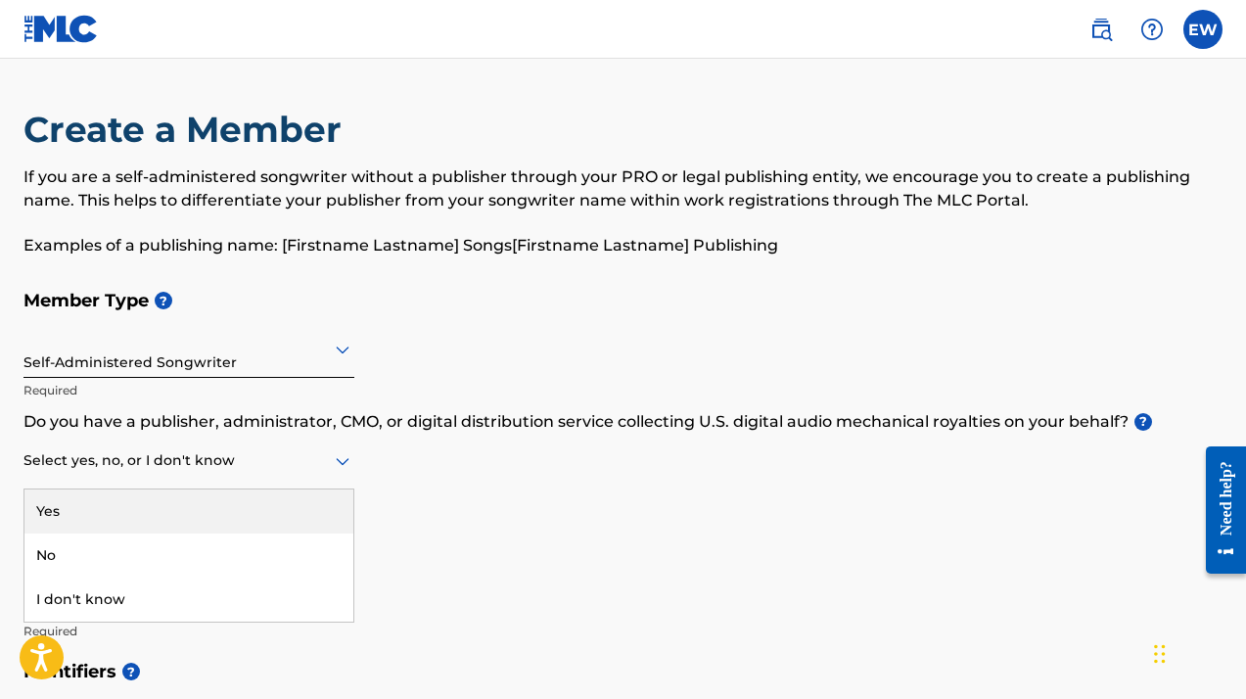
click at [340, 462] on icon at bounding box center [343, 462] width 14 height 8
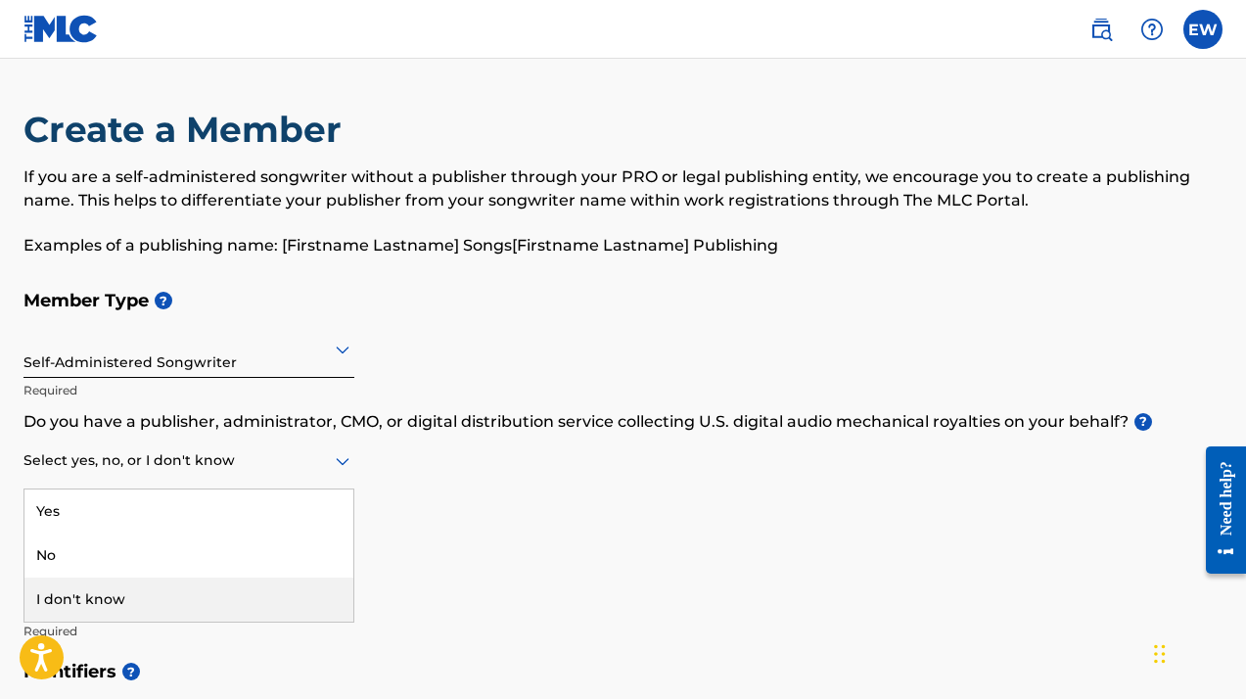
click at [282, 590] on div "I don't know" at bounding box center [188, 599] width 329 height 44
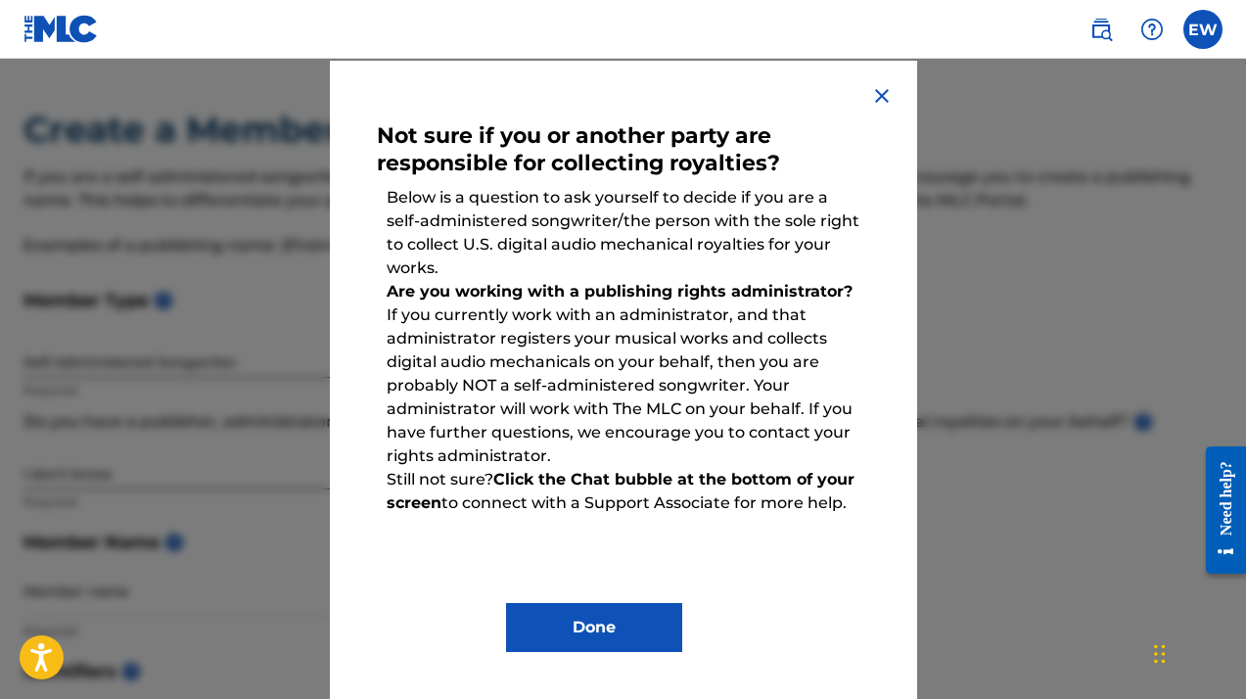
scroll to position [60, 0]
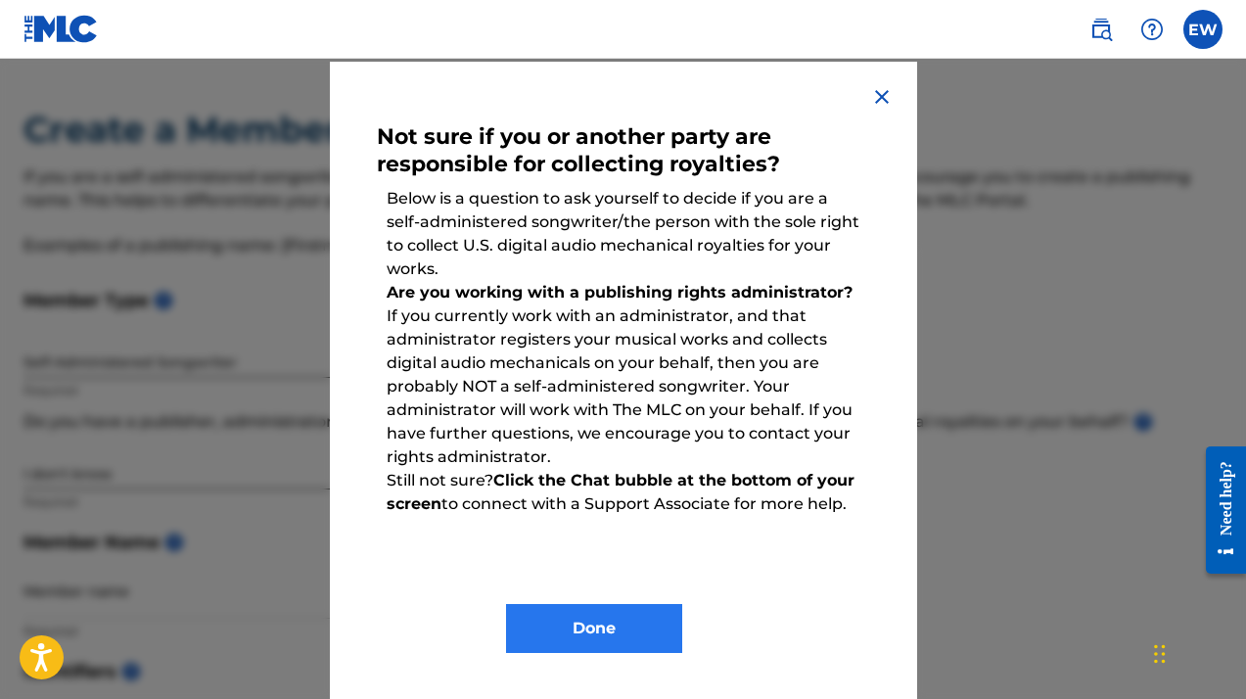
click at [597, 612] on button "Done" at bounding box center [594, 628] width 176 height 49
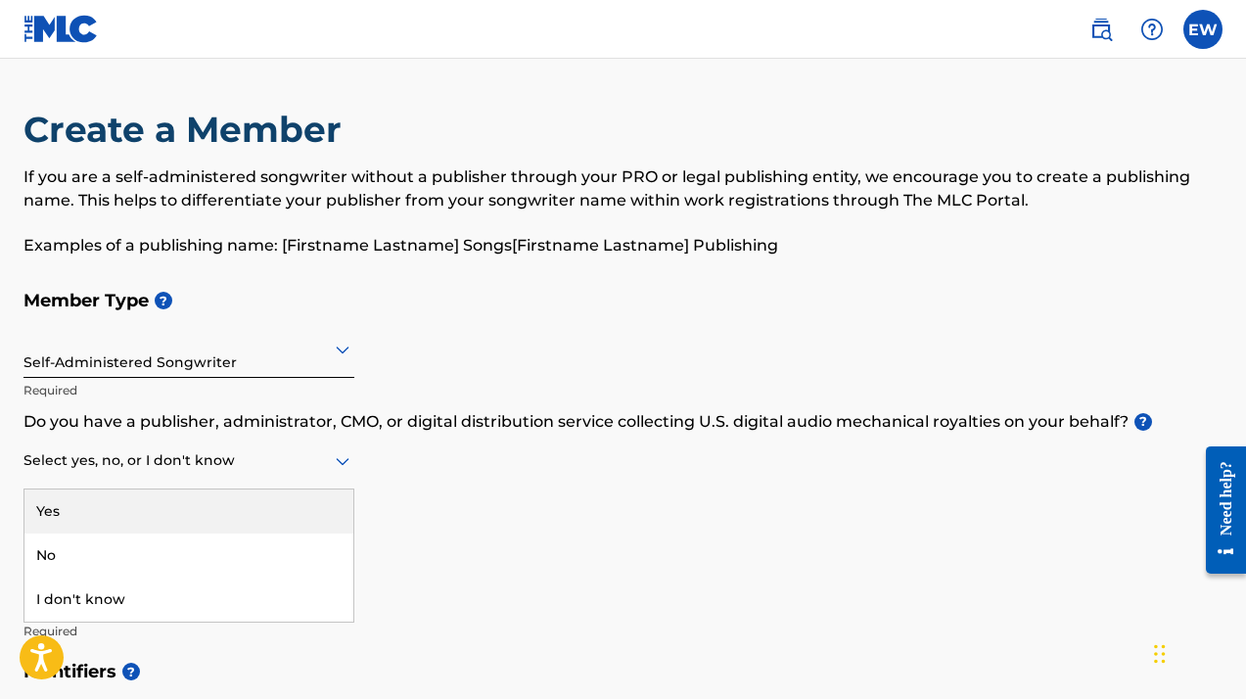
click at [339, 460] on icon at bounding box center [343, 462] width 14 height 8
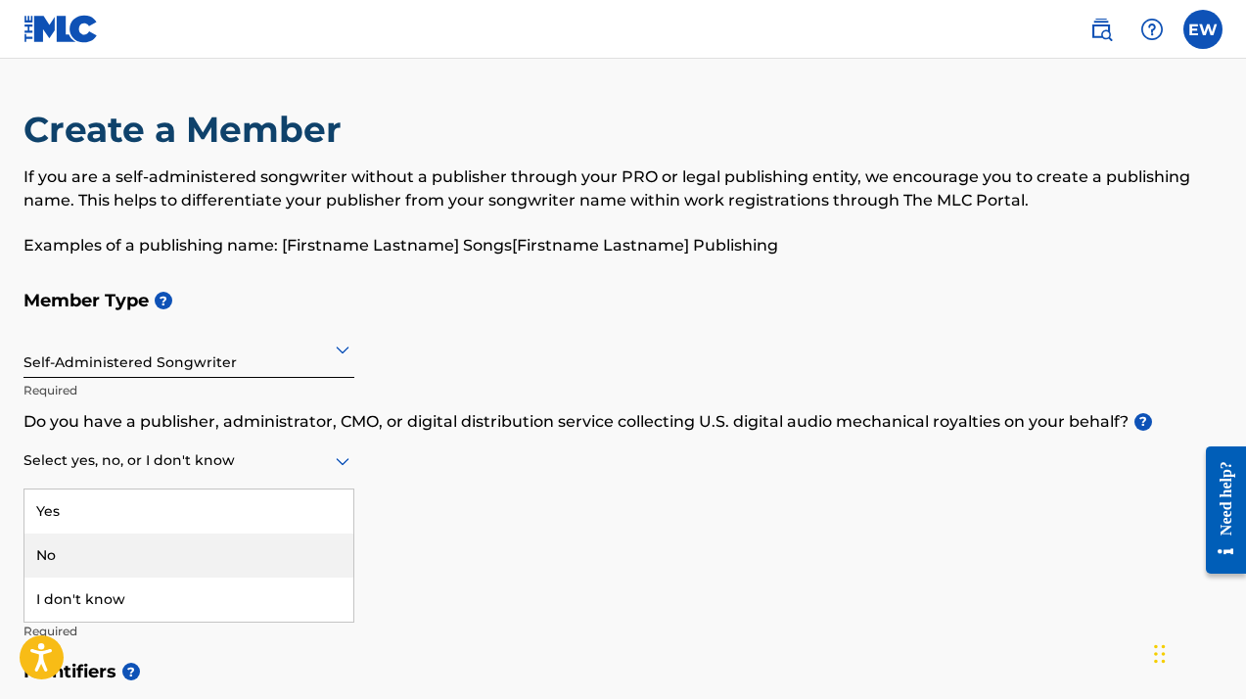
click at [312, 544] on div "No" at bounding box center [188, 555] width 329 height 44
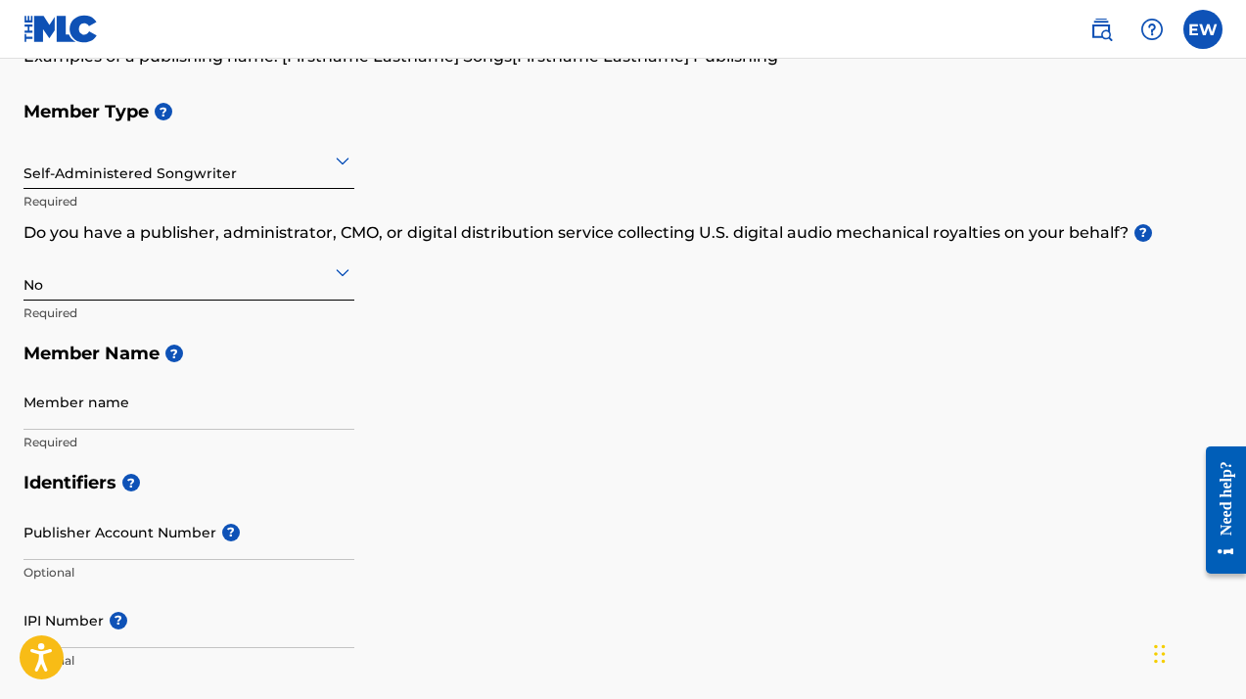
scroll to position [190, 0]
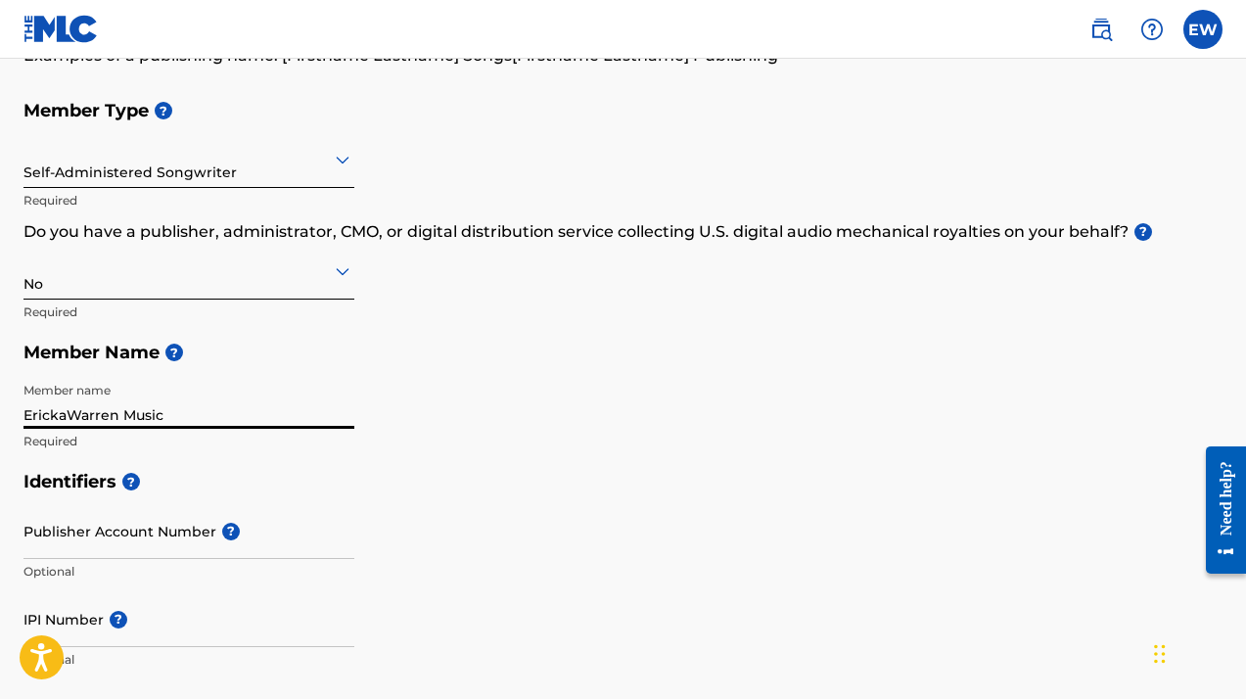
type input "ErickaWarren Music"
click at [478, 476] on h5 "Identifiers ?" at bounding box center [622, 482] width 1199 height 42
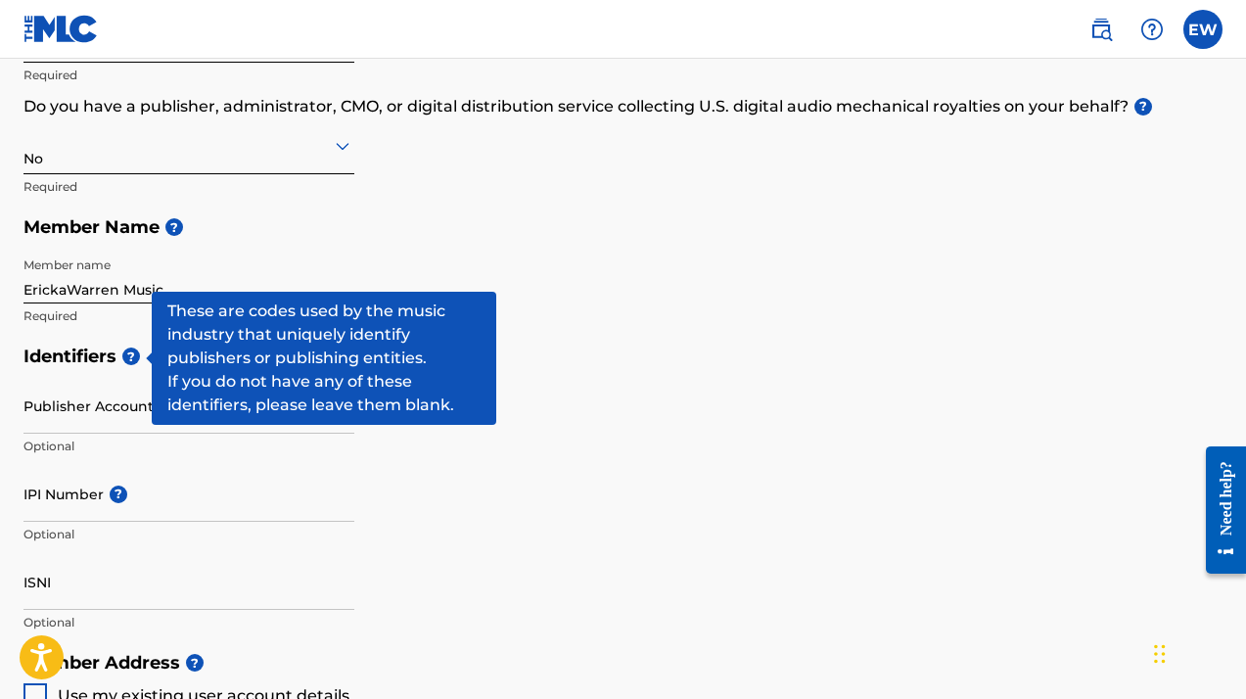
scroll to position [327, 0]
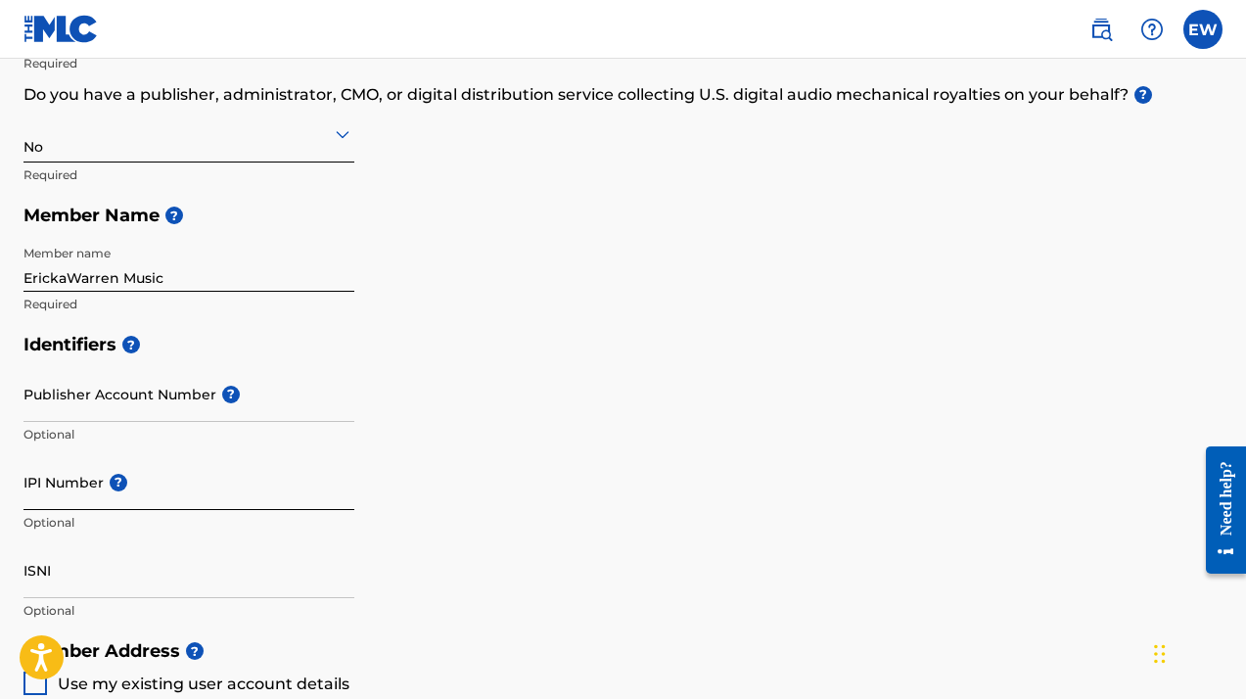
click at [50, 500] on input "IPI Number ?" at bounding box center [188, 482] width 331 height 56
paste input "649832406"
type input "649832406"
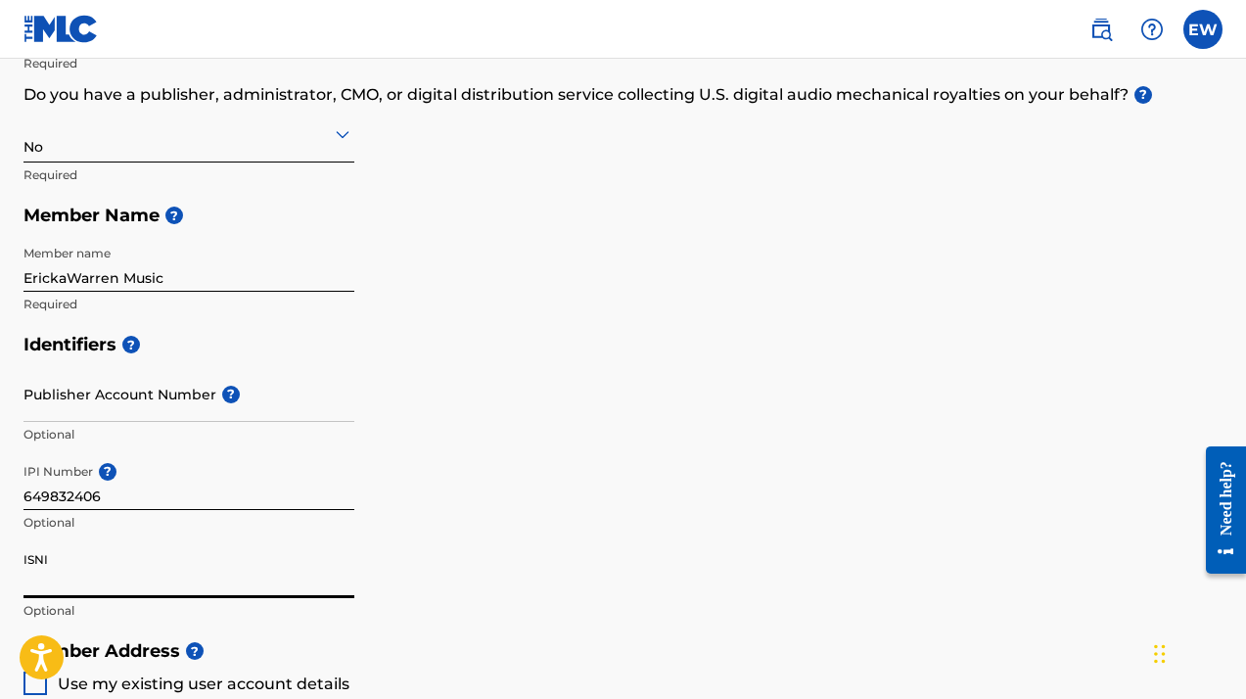
click at [79, 584] on input "ISNI" at bounding box center [188, 570] width 331 height 56
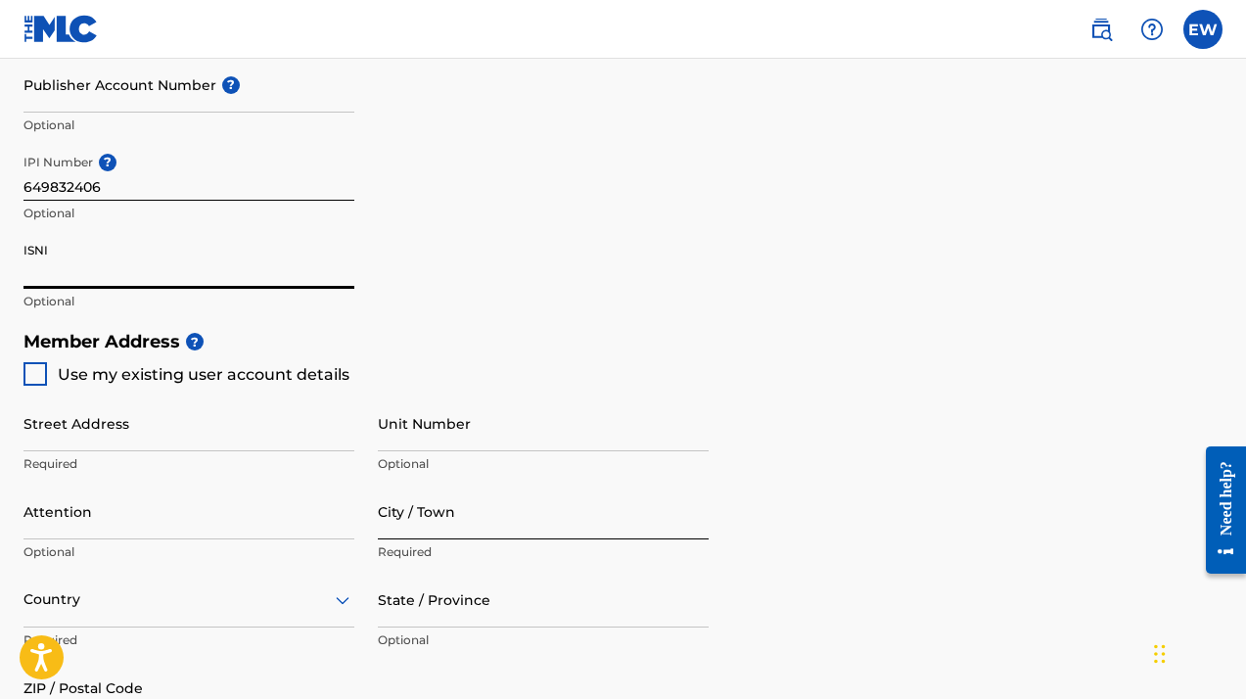
scroll to position [635, 0]
click at [37, 374] on div at bounding box center [34, 374] width 23 height 23
type input "[STREET_ADDRESS][PERSON_NAME]"
type input "[GEOGRAPHIC_DATA]"
type input "97211"
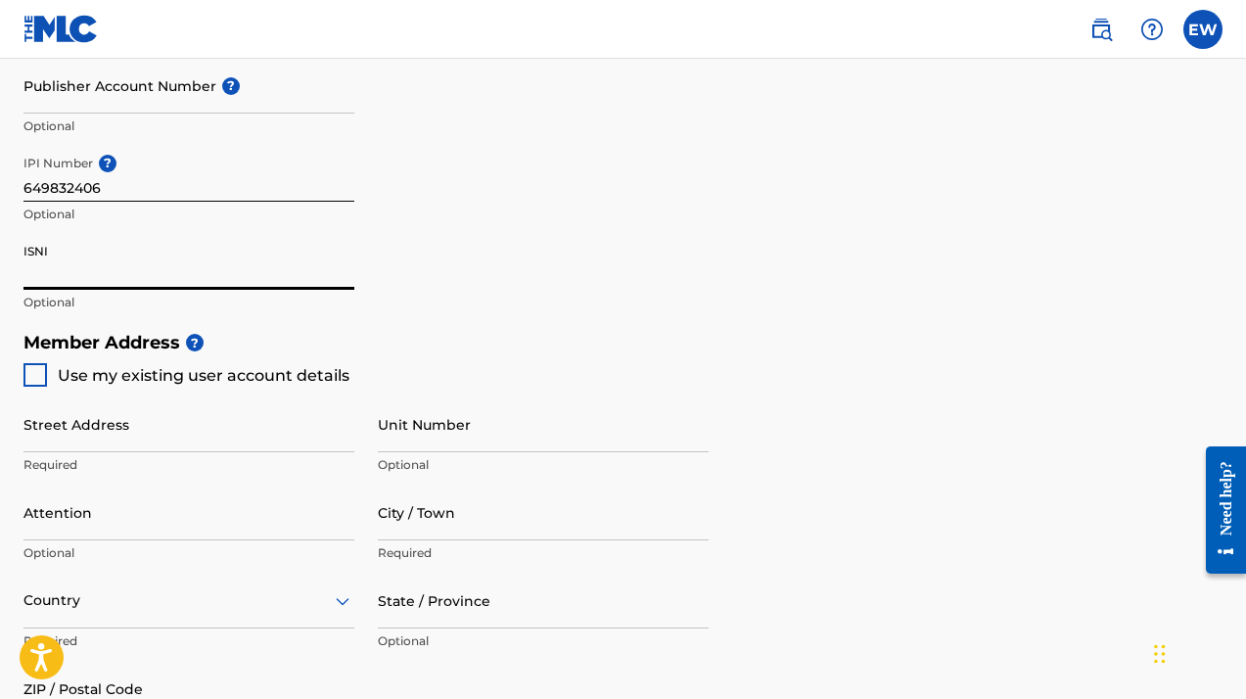
type input "972"
type input "9777368"
type input "[EMAIL_ADDRESS][DOMAIN_NAME]"
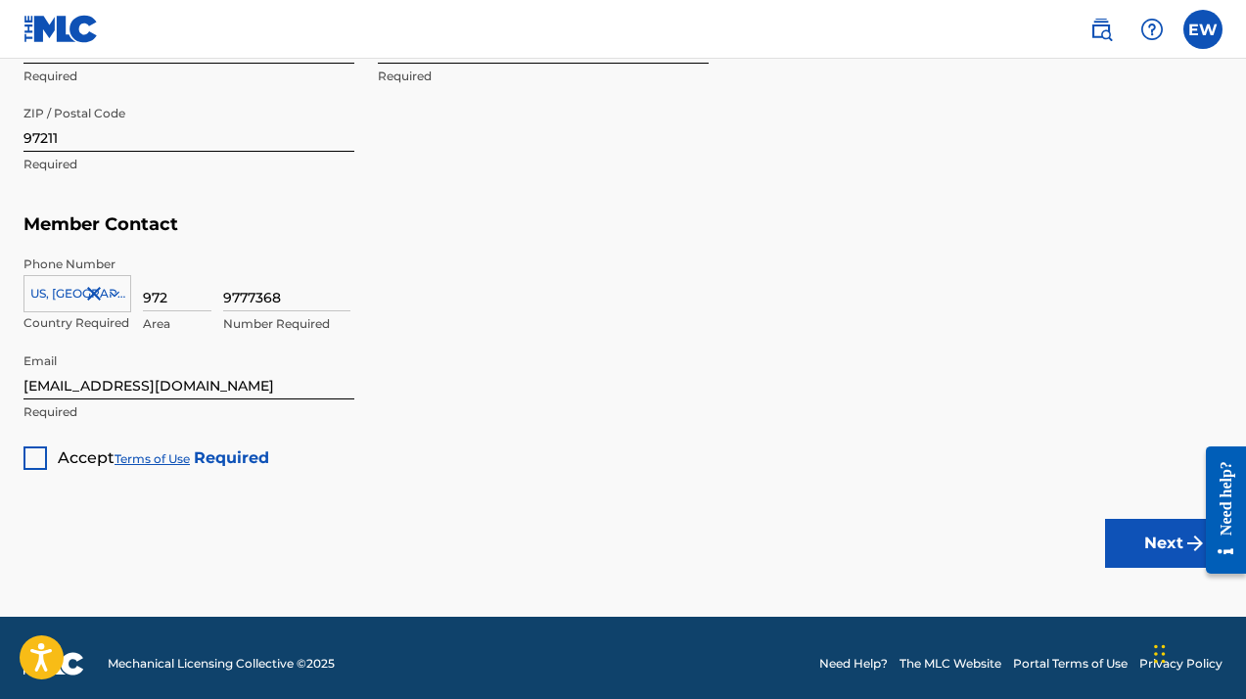
scroll to position [1201, 0]
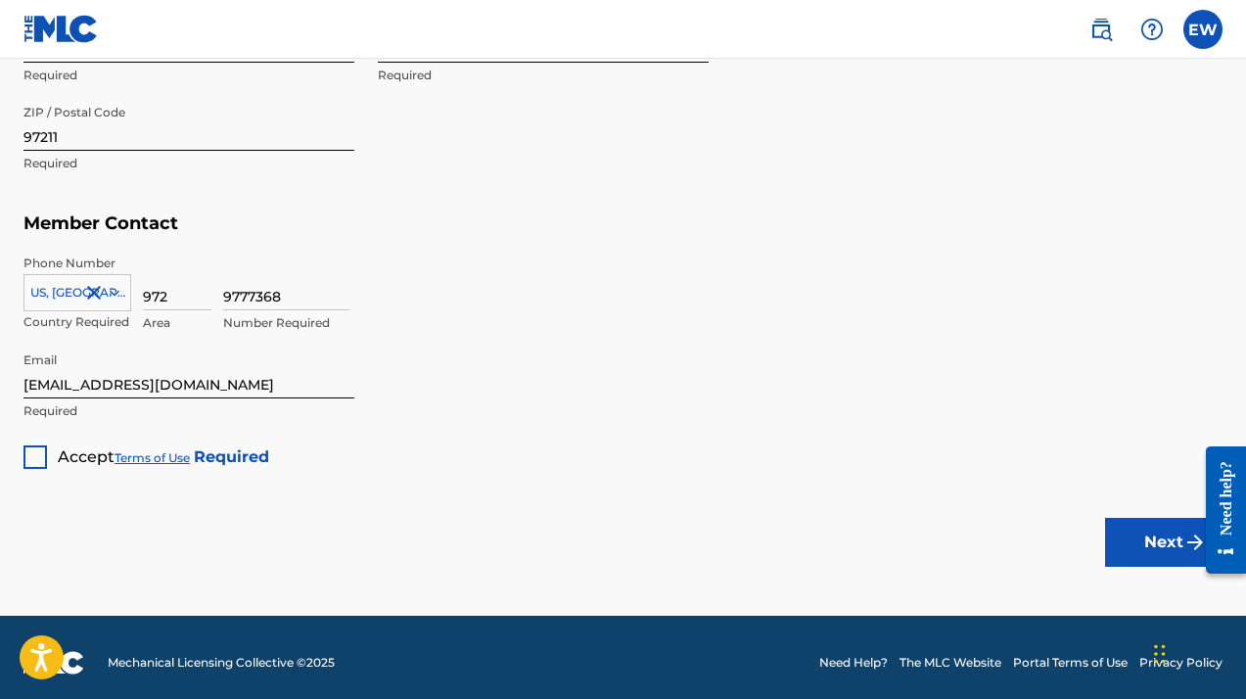
click at [33, 454] on div at bounding box center [34, 456] width 23 height 23
click at [1133, 533] on button "Next" at bounding box center [1163, 542] width 117 height 49
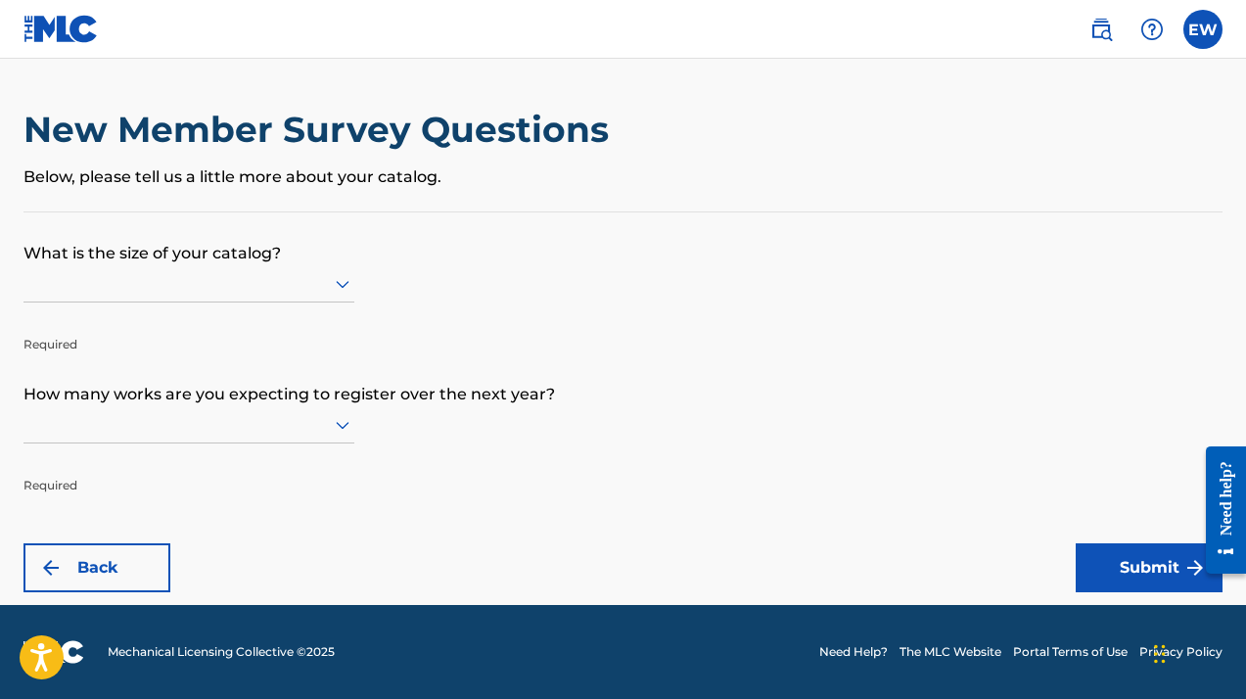
click at [345, 289] on icon at bounding box center [343, 285] width 14 height 8
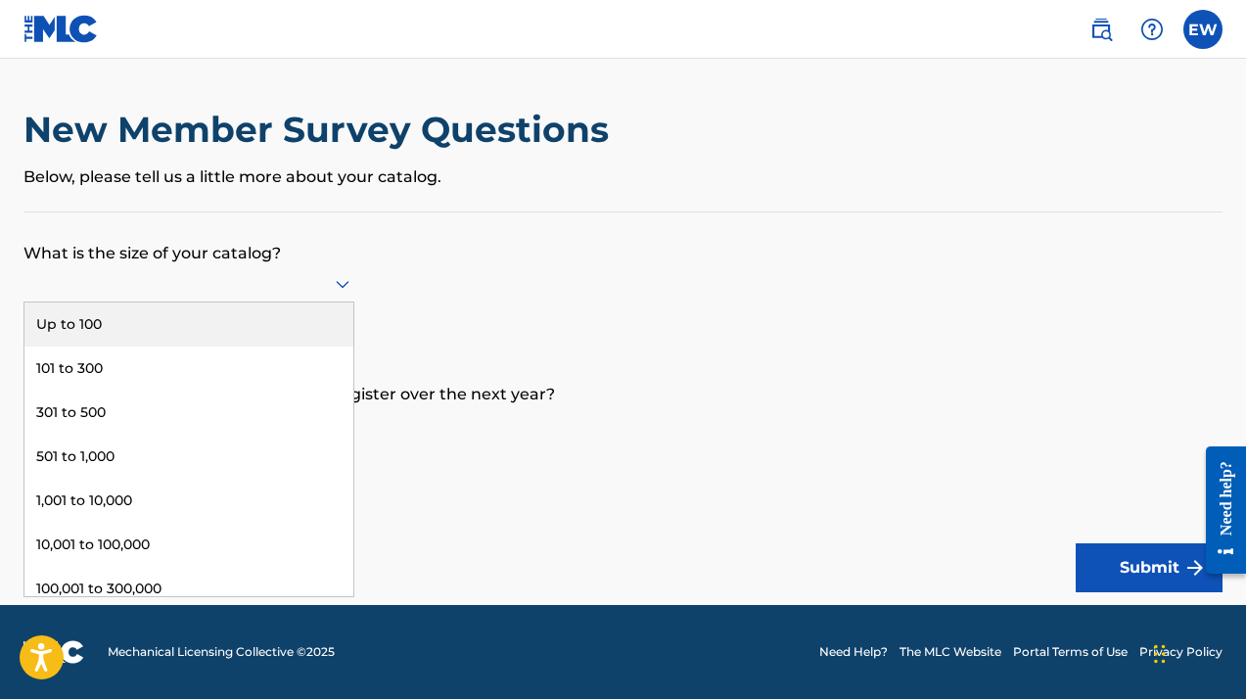
click at [294, 339] on div "Up to 100" at bounding box center [188, 324] width 329 height 44
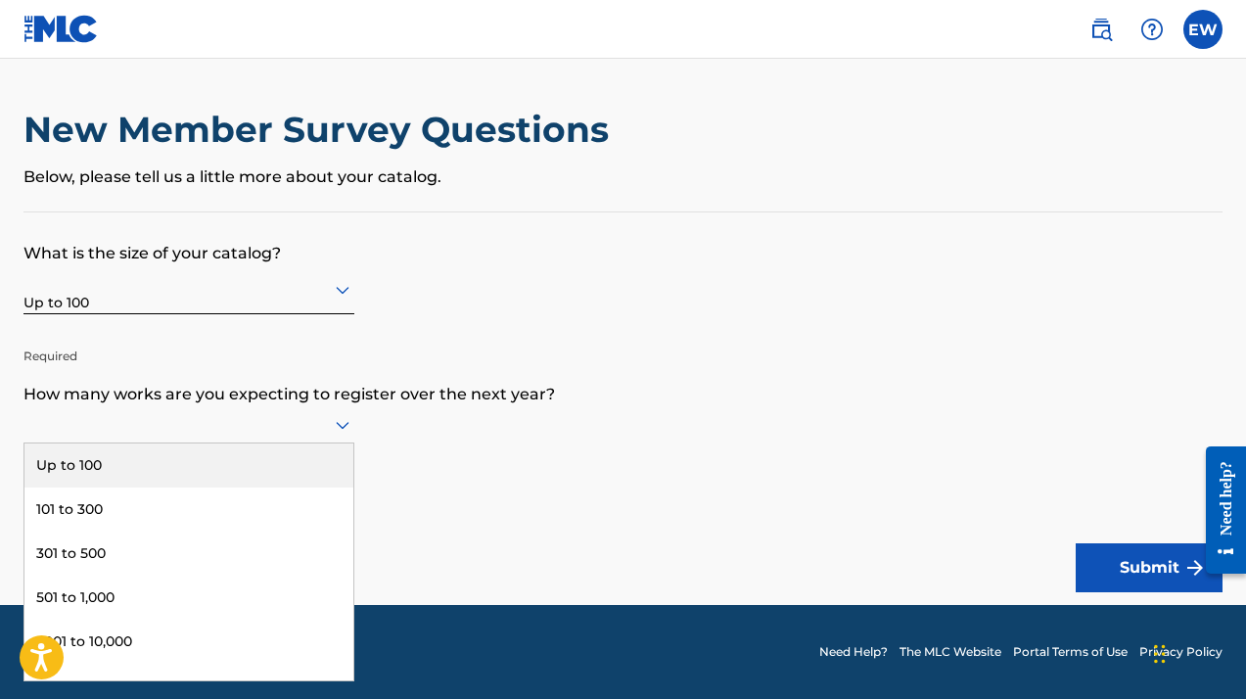
scroll to position [1, 0]
click at [341, 430] on icon at bounding box center [343, 426] width 14 height 8
click at [308, 475] on div "Up to 100" at bounding box center [188, 465] width 329 height 44
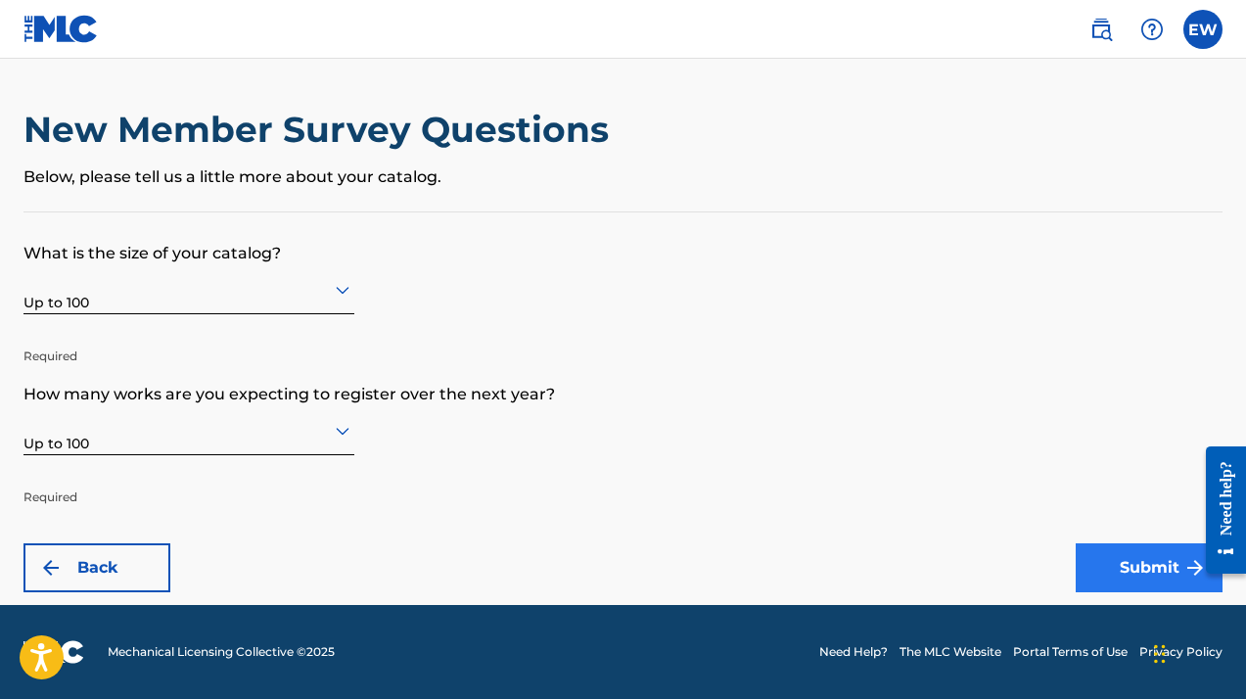
click at [1116, 572] on button "Submit" at bounding box center [1149, 567] width 147 height 49
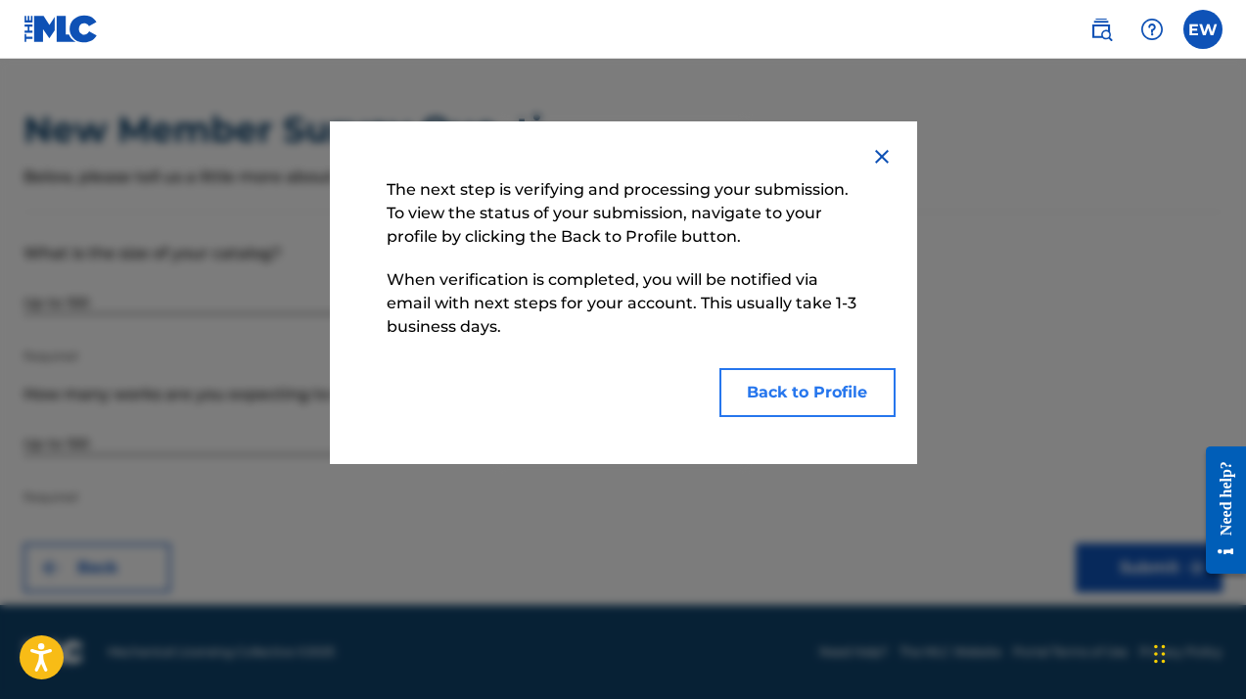
click at [794, 386] on button "Back to Profile" at bounding box center [807, 392] width 176 height 49
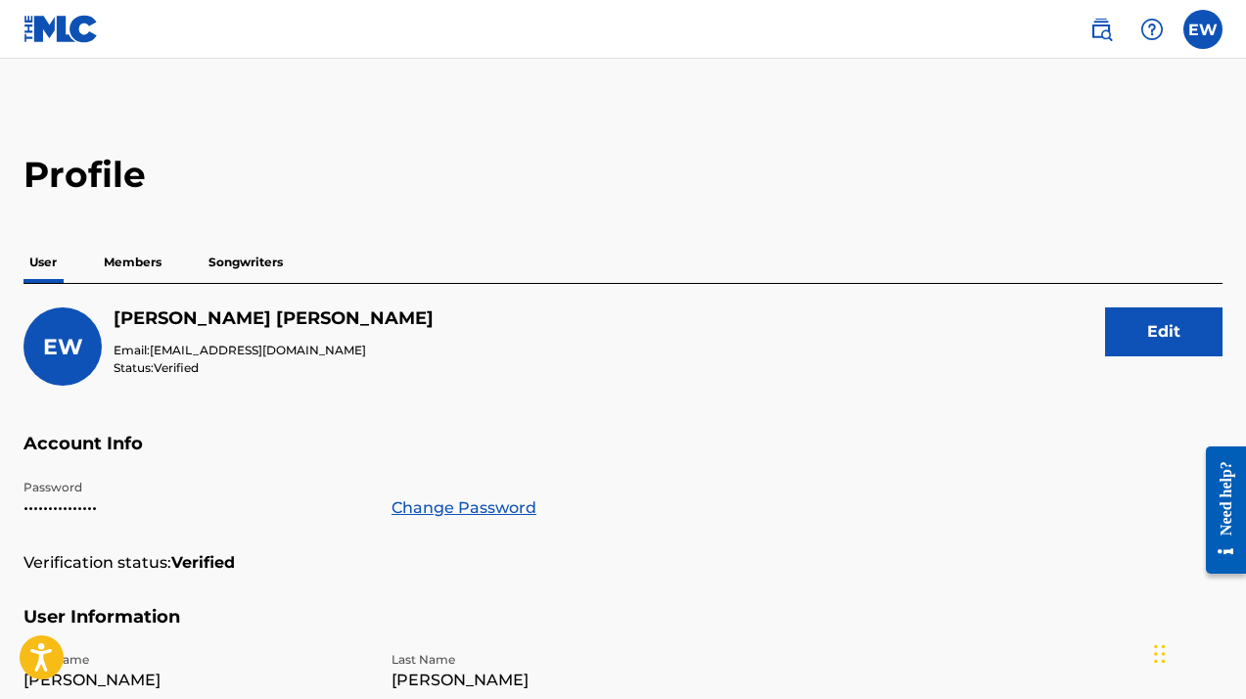
click at [136, 263] on p "Members" at bounding box center [132, 262] width 69 height 41
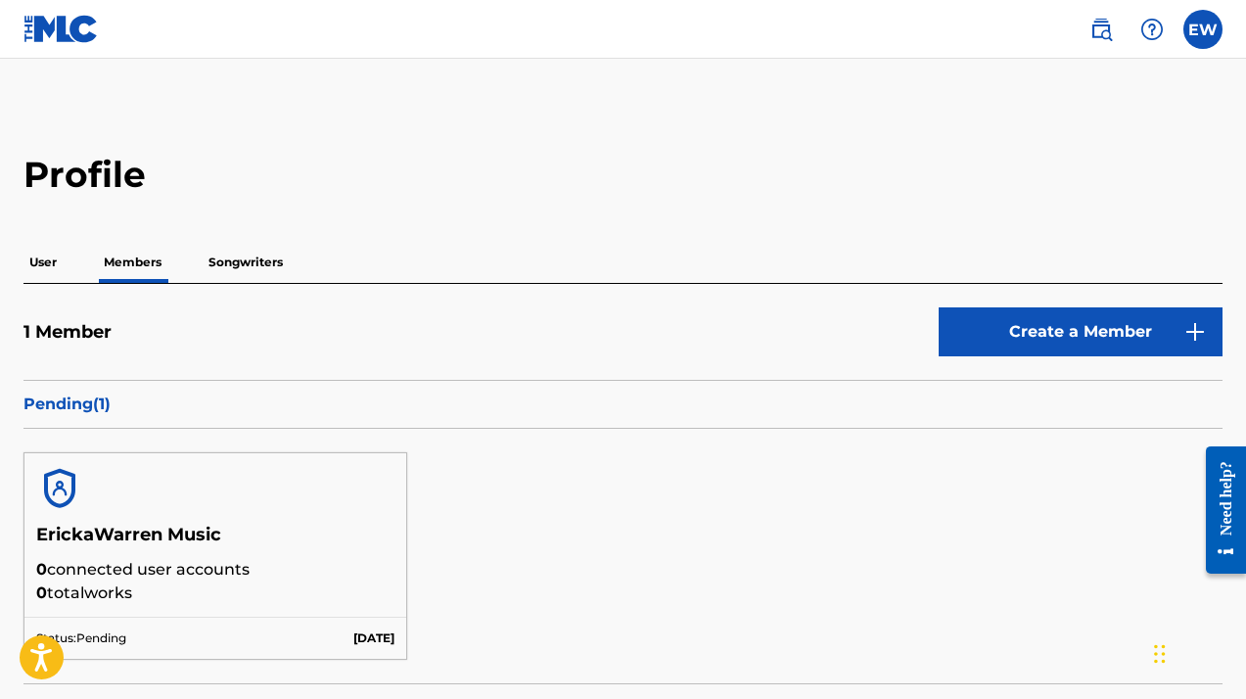
click at [247, 262] on p "Songwriters" at bounding box center [246, 262] width 86 height 41
